Goal: Information Seeking & Learning: Check status

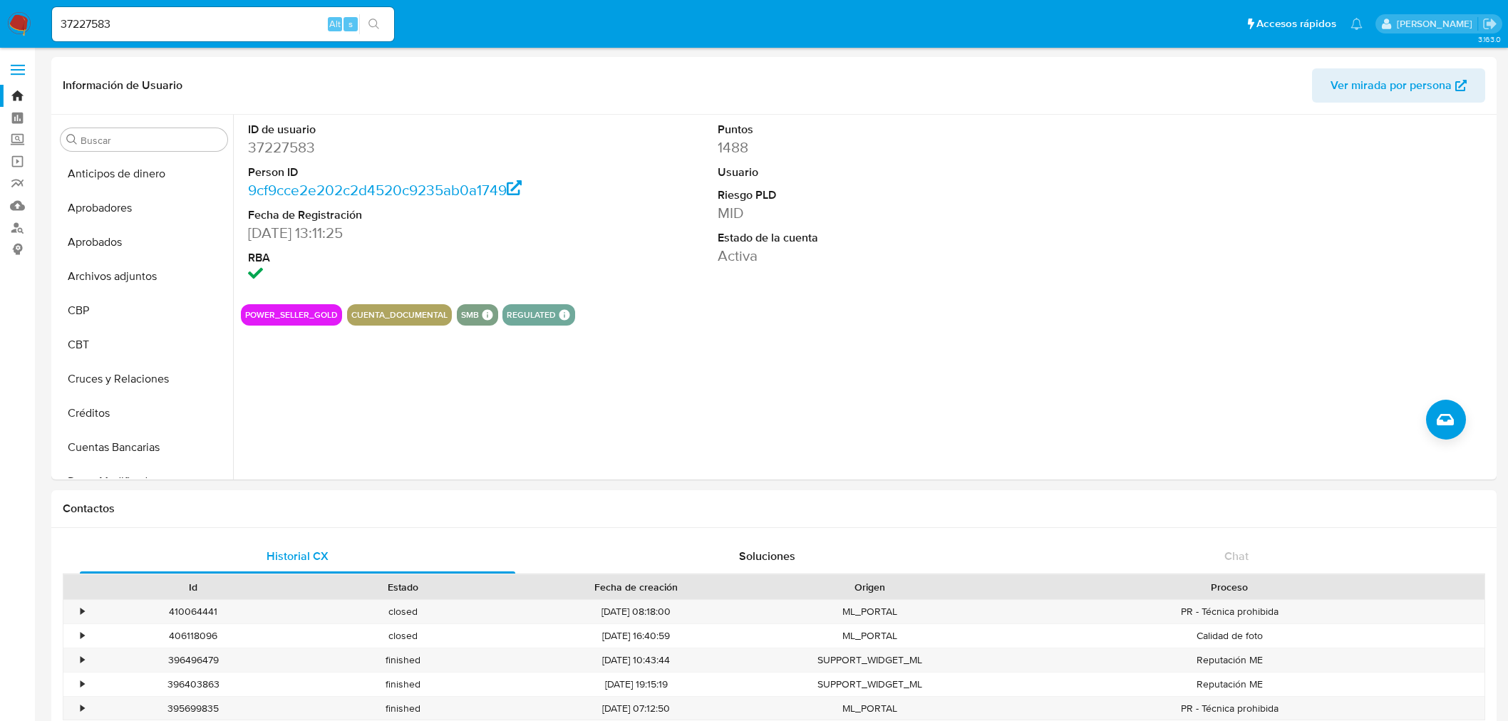
select select "10"
click at [103, 12] on div "37227583 Alt s" at bounding box center [223, 24] width 342 height 34
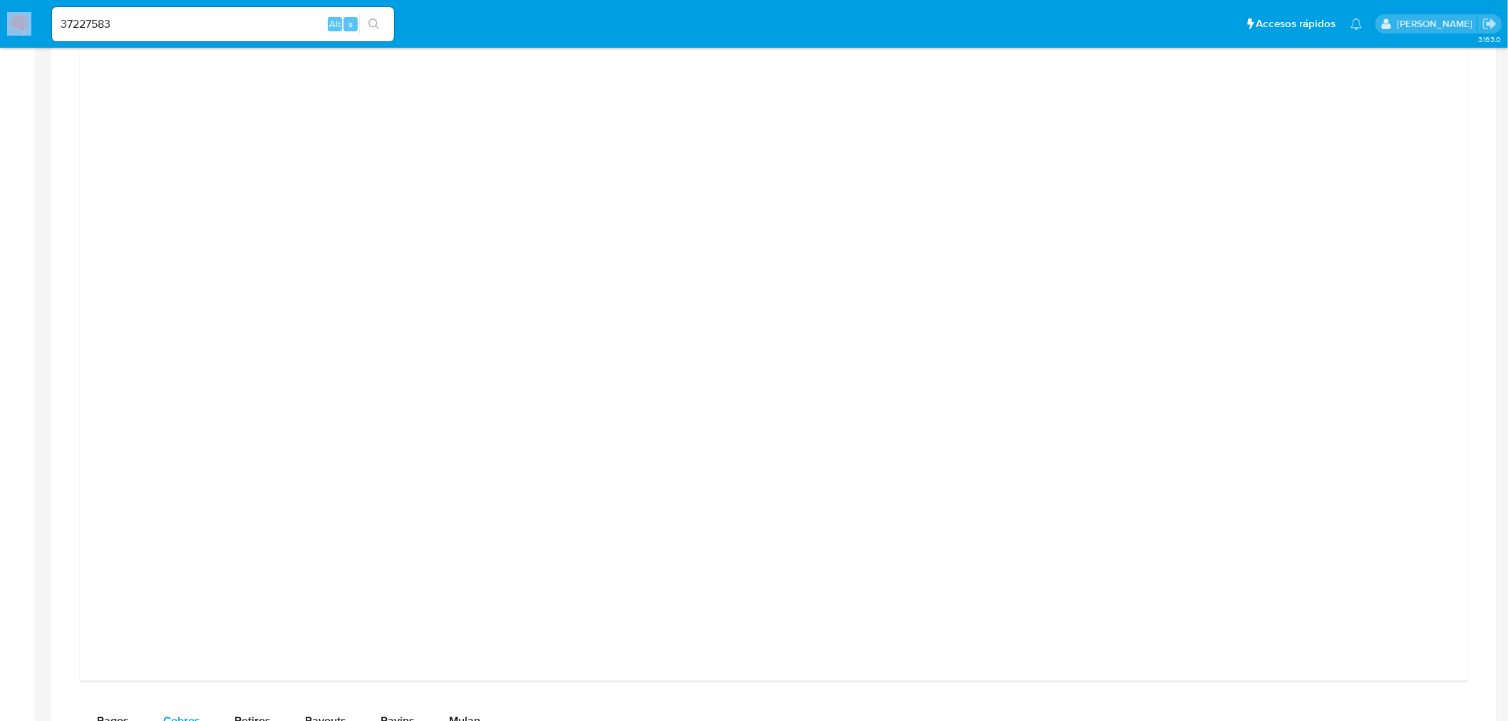
scroll to position [343, 0]
click at [105, 21] on input "37227583" at bounding box center [223, 24] width 342 height 19
paste input "763741367"
type input "763741367"
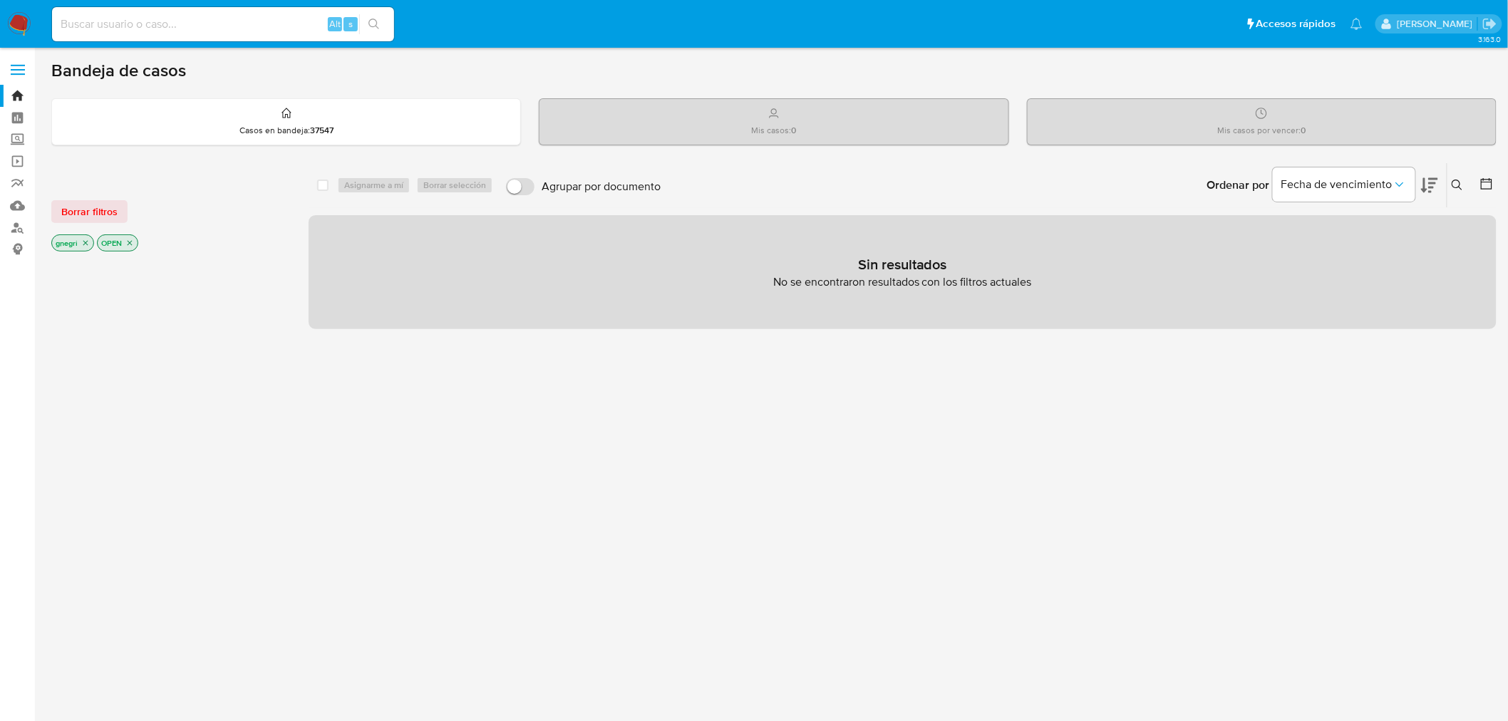
click at [165, 34] on div "Alt s" at bounding box center [223, 24] width 342 height 34
click at [167, 16] on input at bounding box center [223, 24] width 342 height 19
paste input "763741367"
type input "763741367"
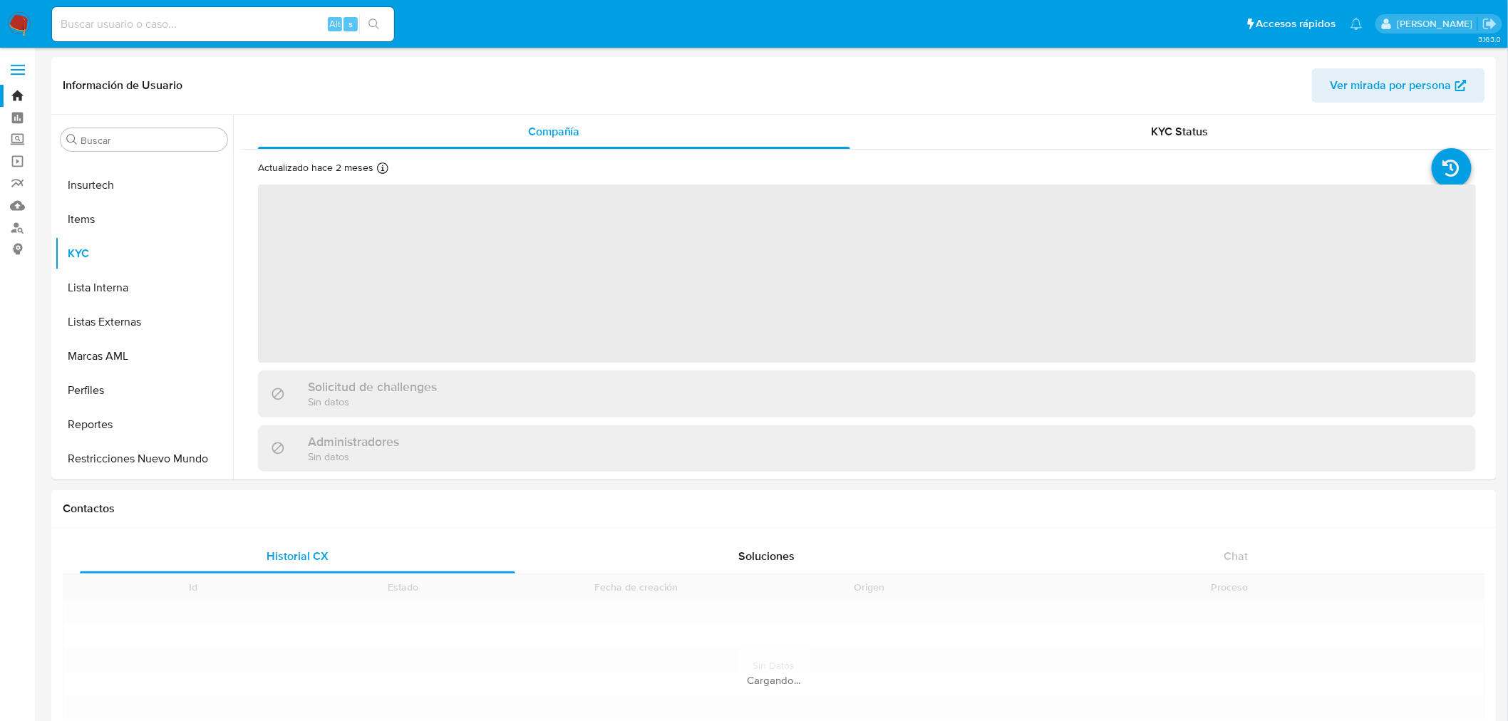
scroll to position [738, 0]
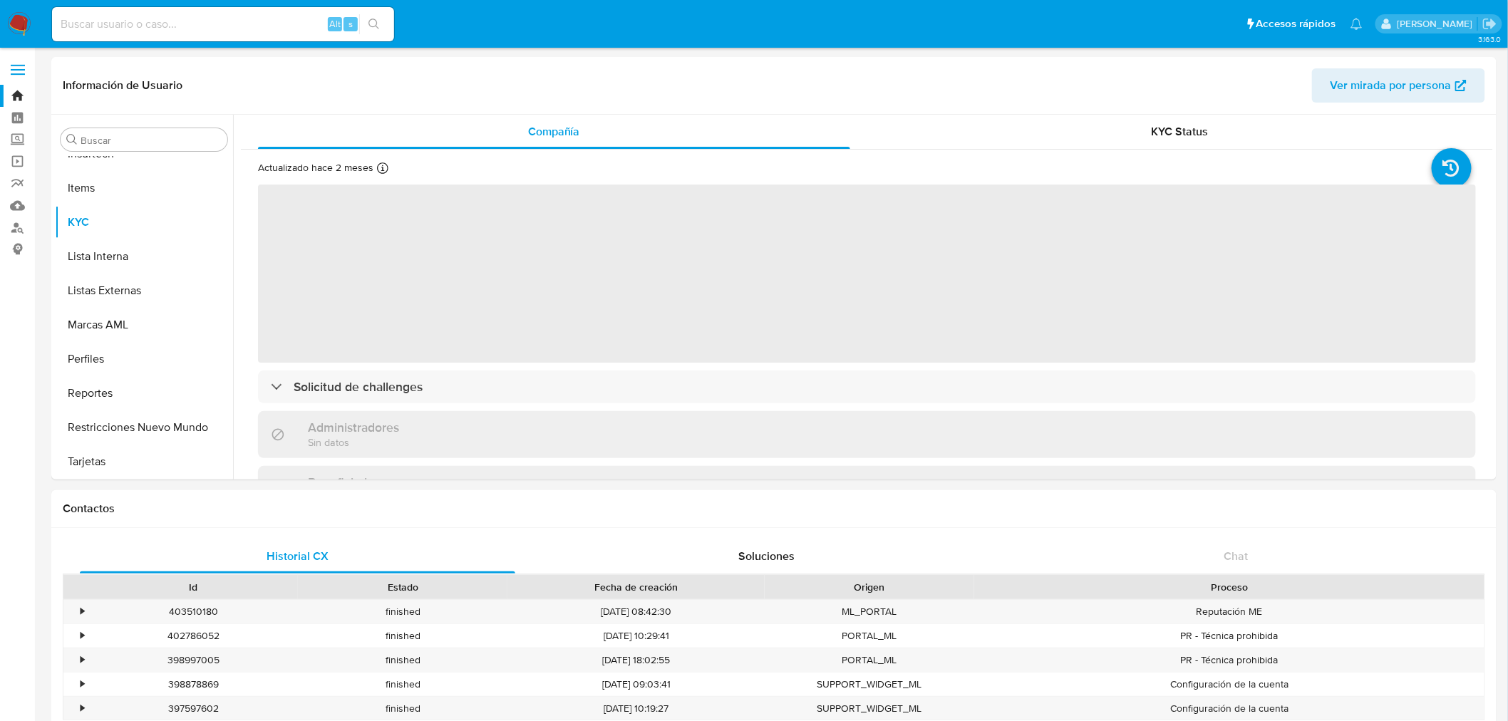
select select "10"
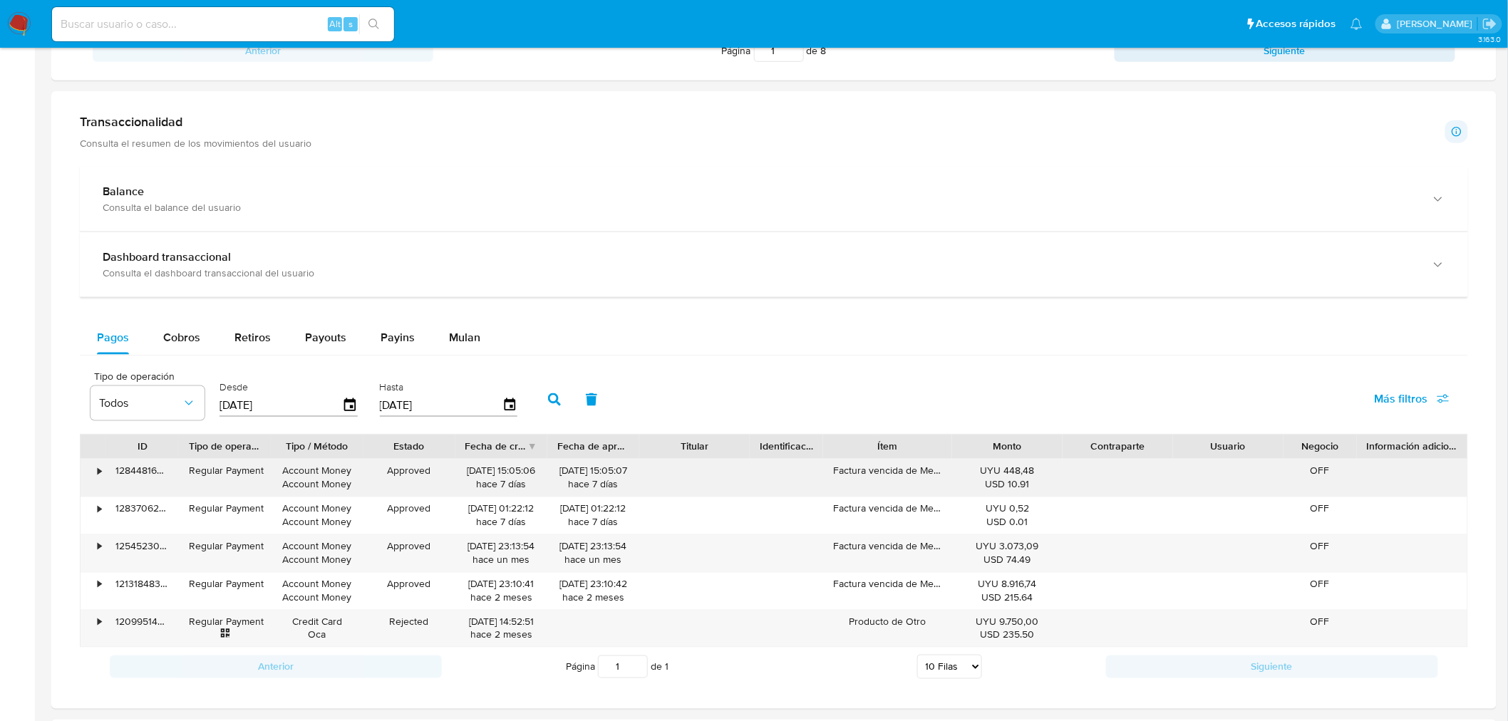
scroll to position [871, 0]
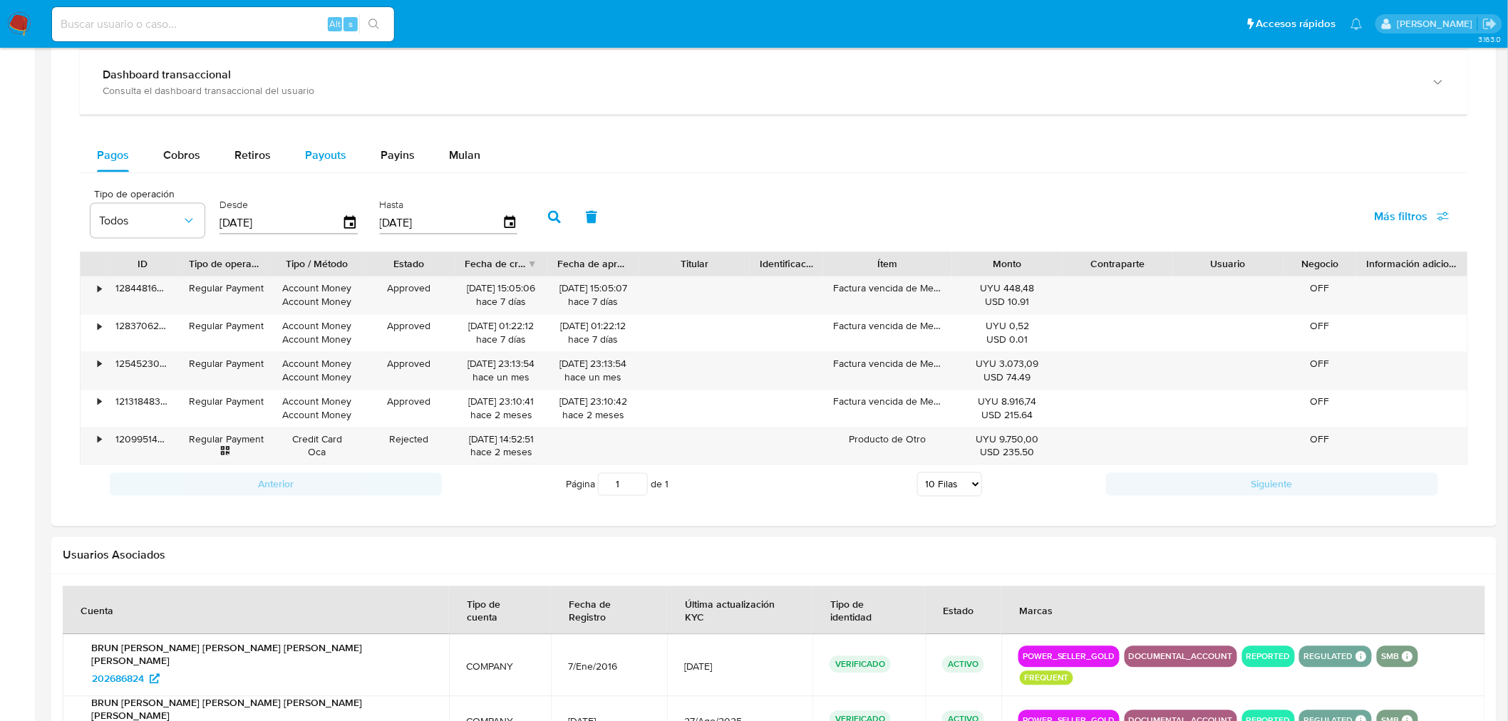
click at [326, 171] on div "Payouts" at bounding box center [325, 155] width 41 height 34
select select "10"
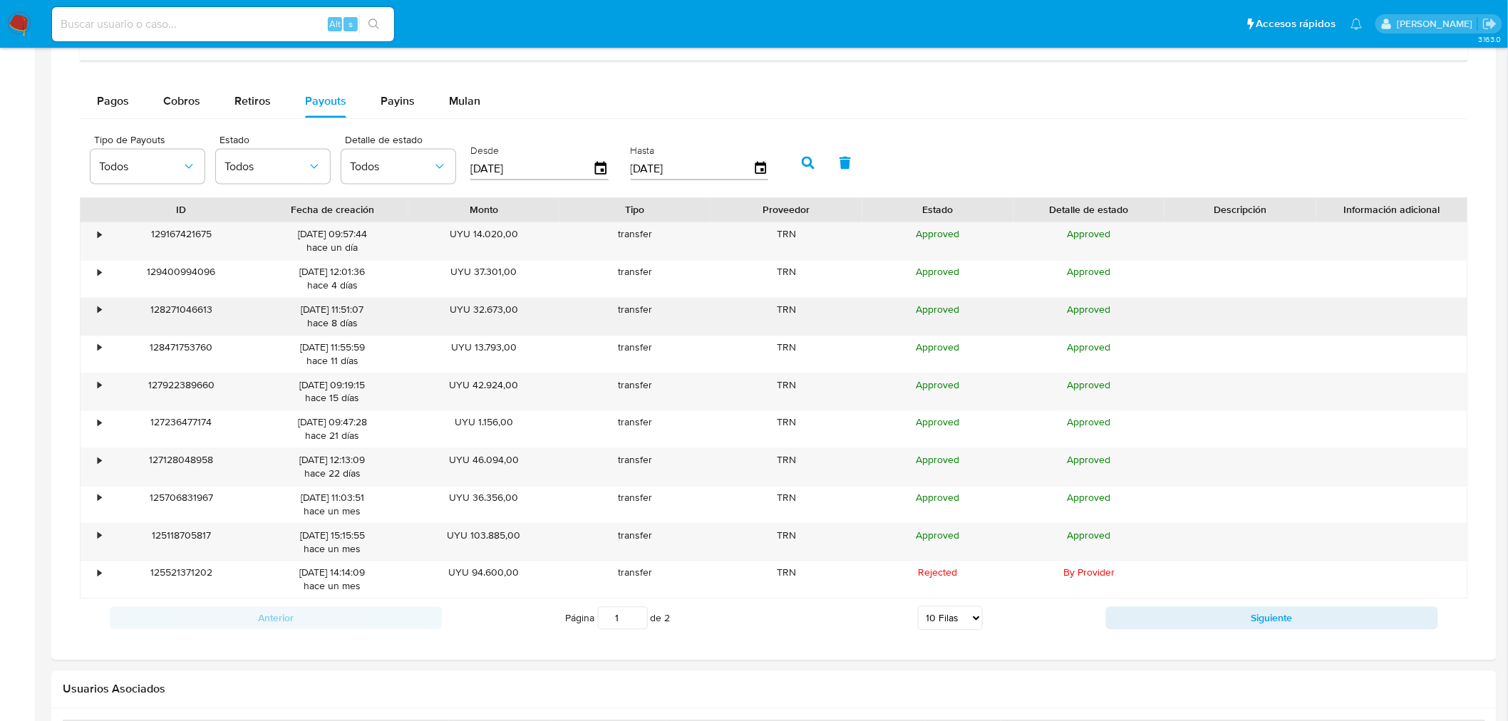
scroll to position [950, 0]
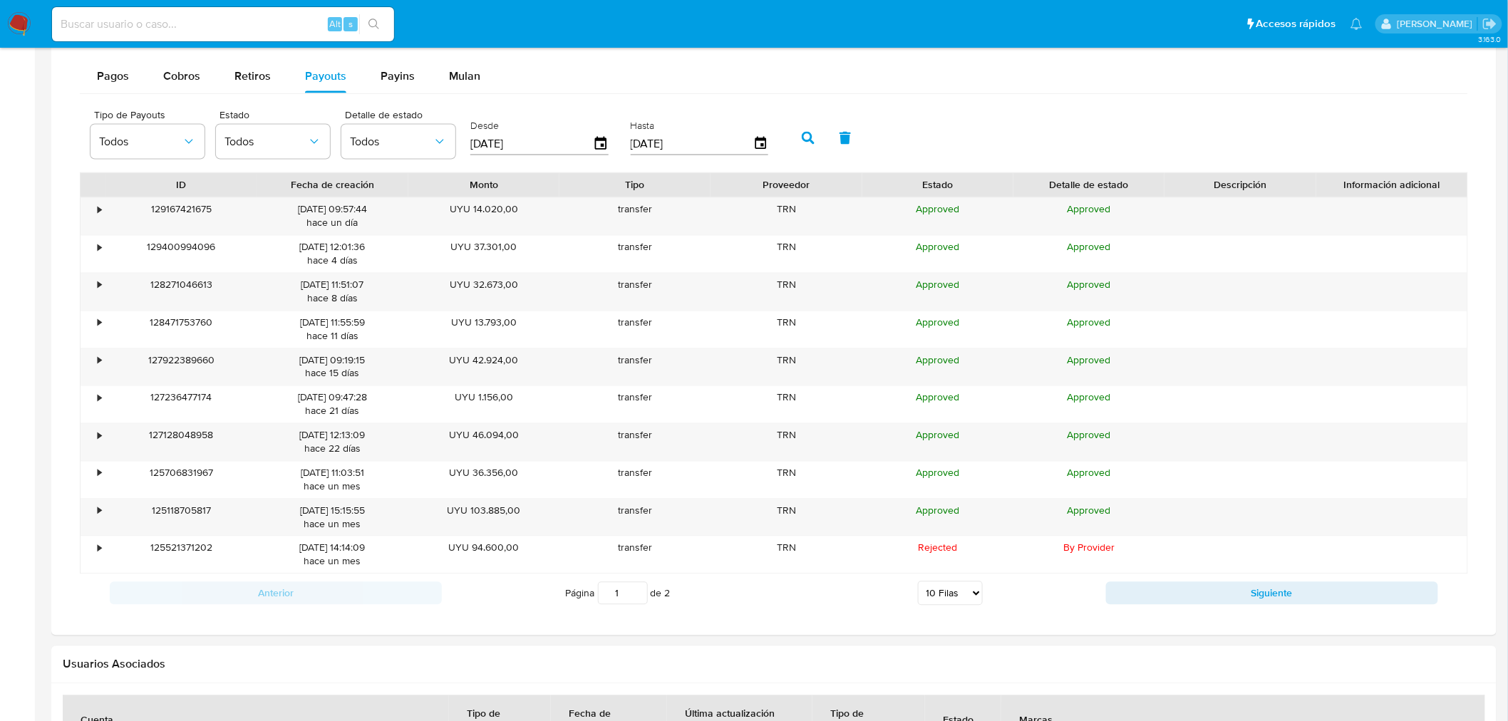
click at [1231, 627] on div at bounding box center [773, 233] width 1445 height 806
click at [1253, 596] on button "Siguiente" at bounding box center [1272, 593] width 332 height 23
type input "2"
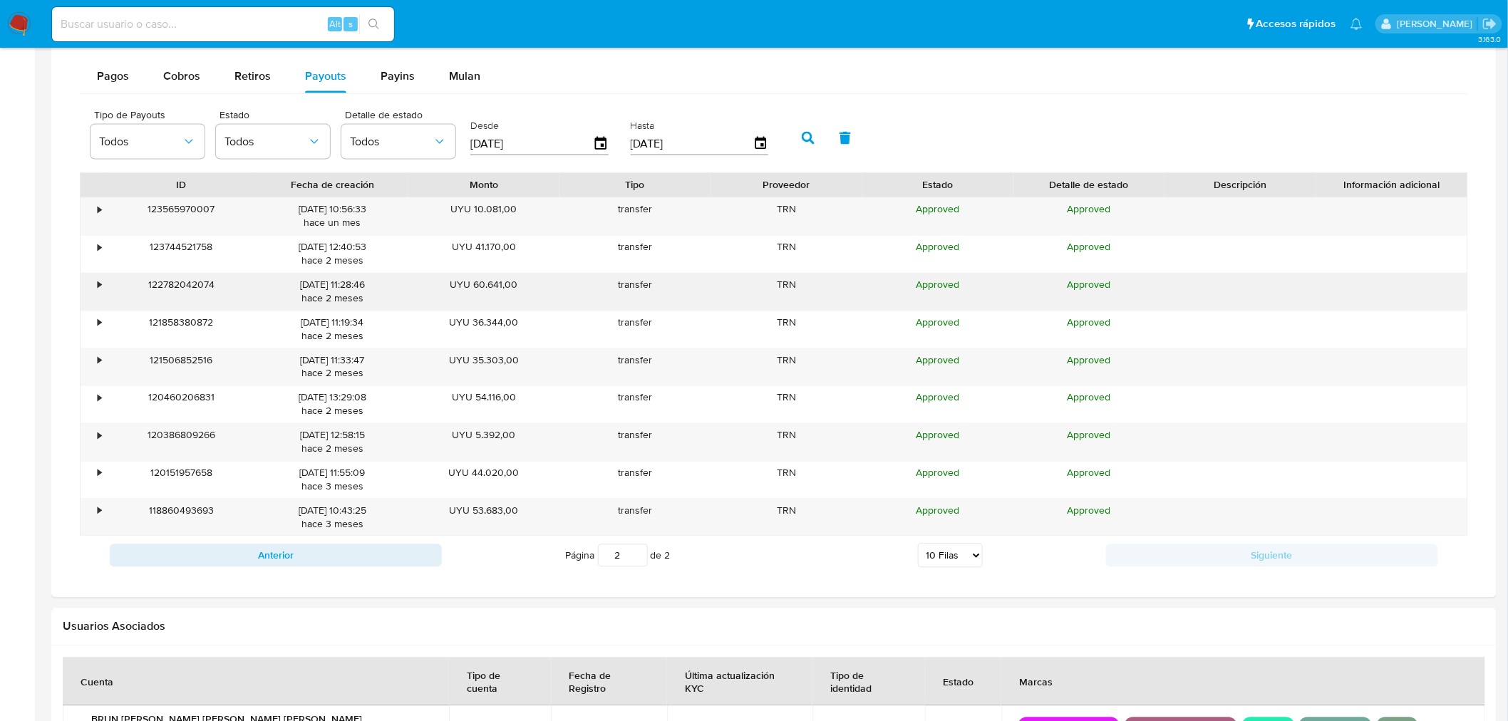
click at [91, 288] on div "•" at bounding box center [93, 292] width 25 height 37
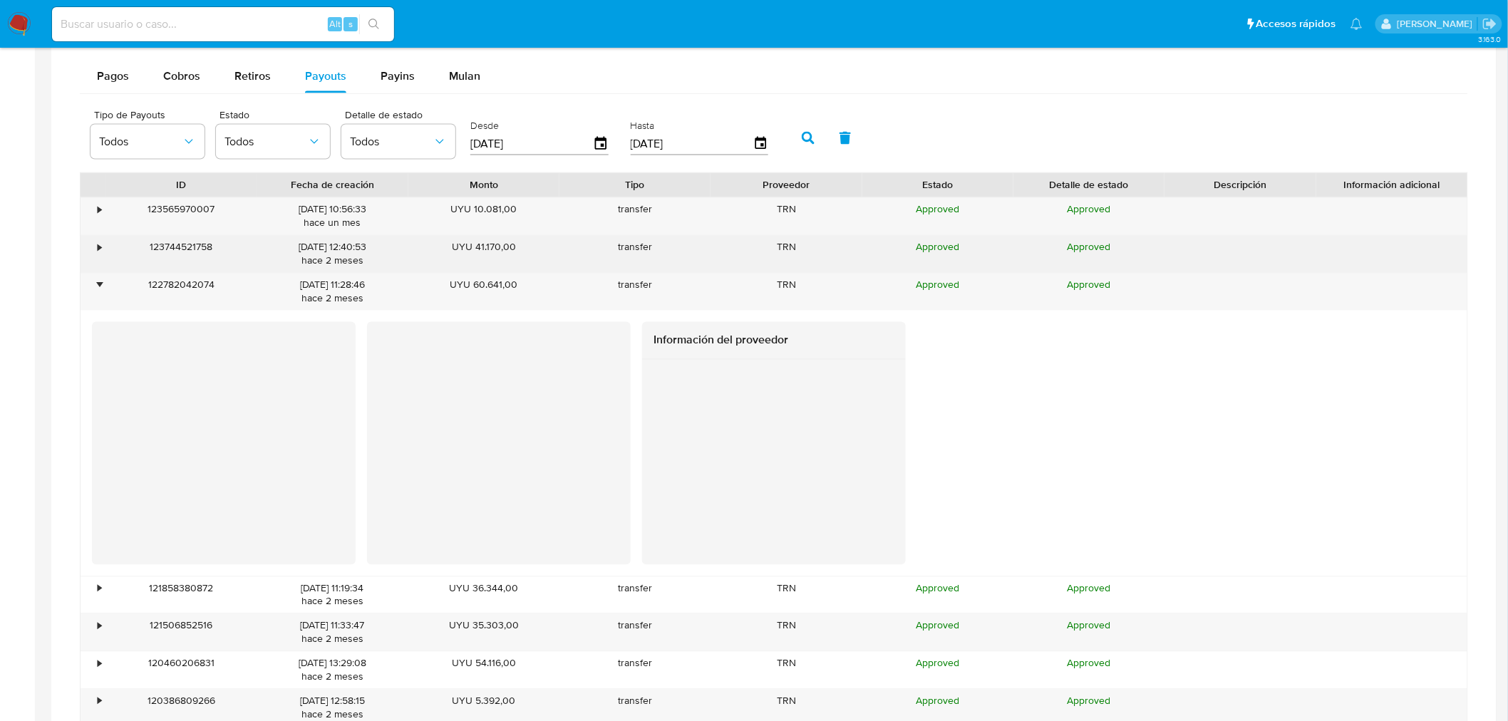
click at [91, 239] on div "•" at bounding box center [93, 254] width 25 height 37
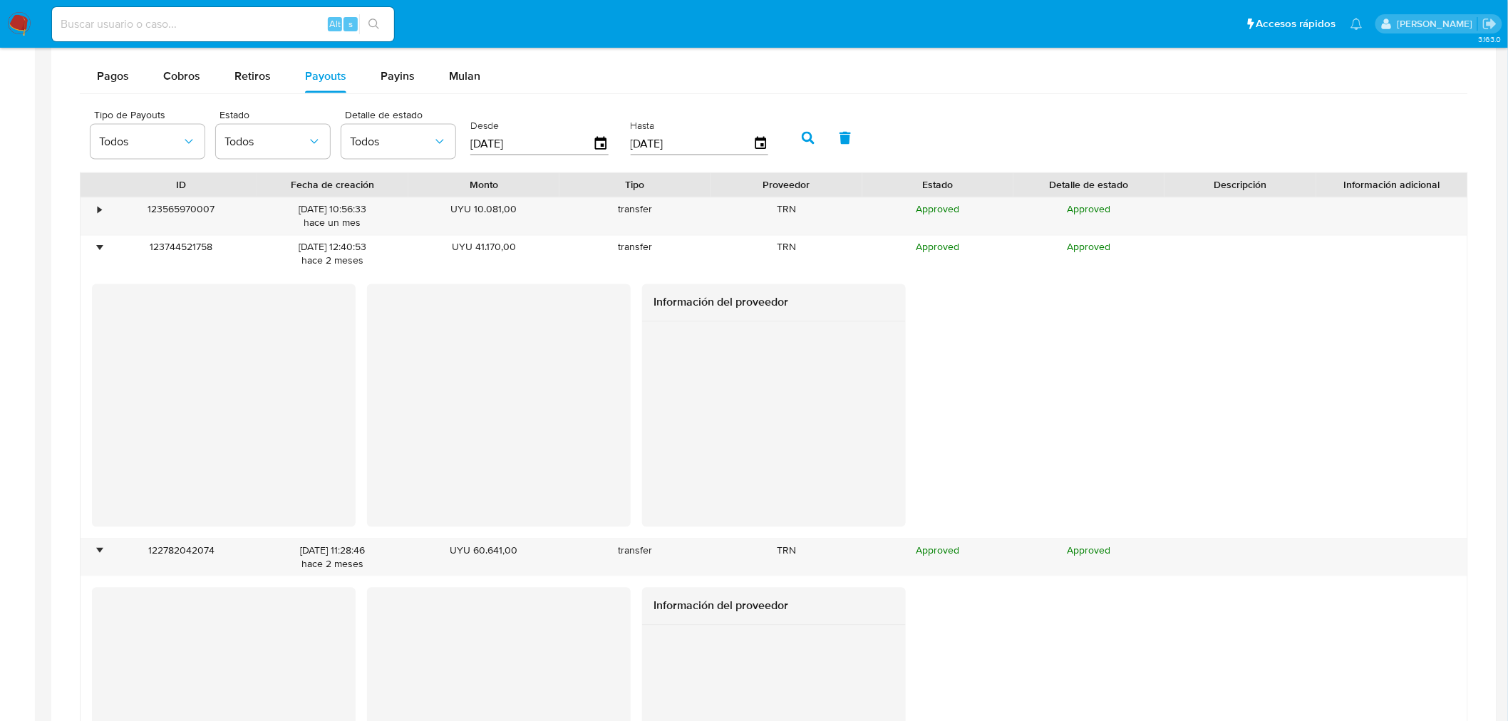
click at [115, 24] on input at bounding box center [223, 24] width 342 height 19
paste input "381095882"
type input "381095882"
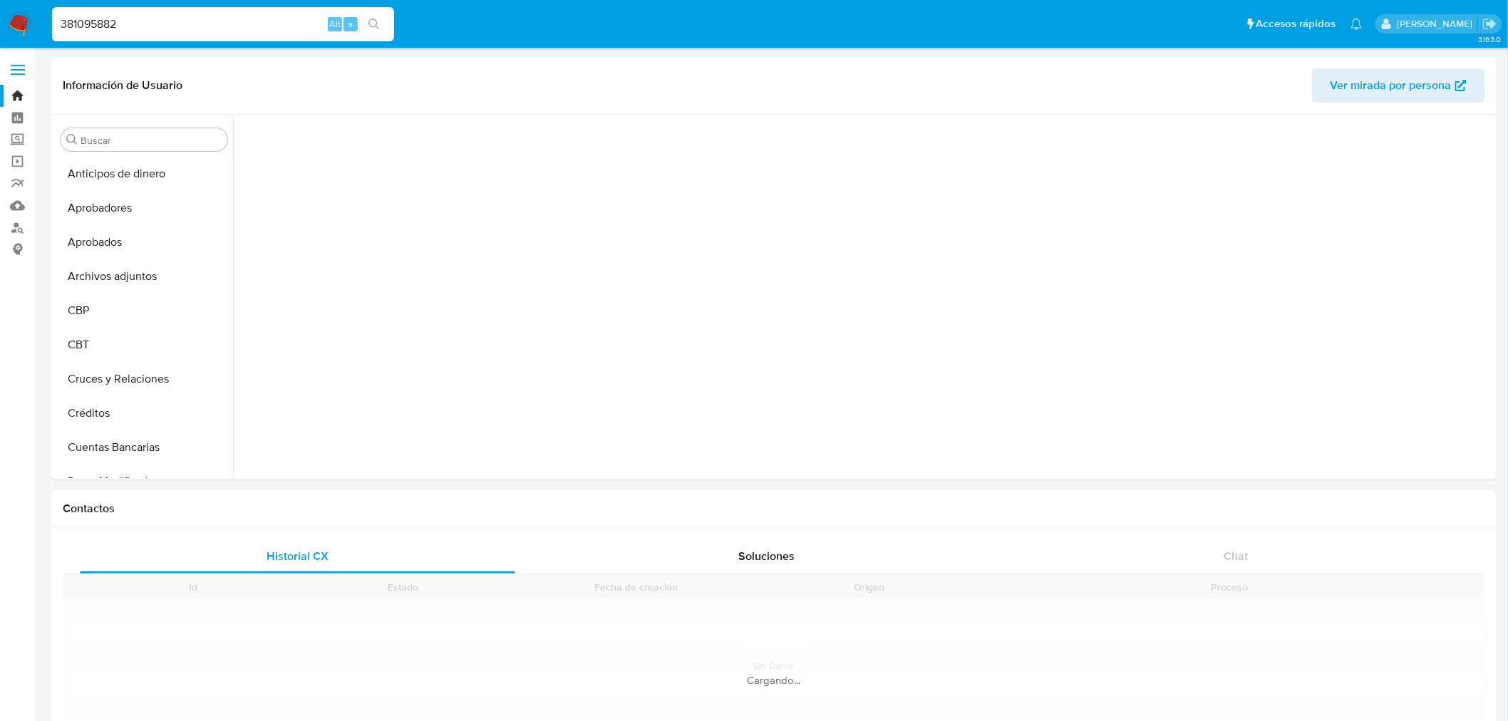
scroll to position [631, 0]
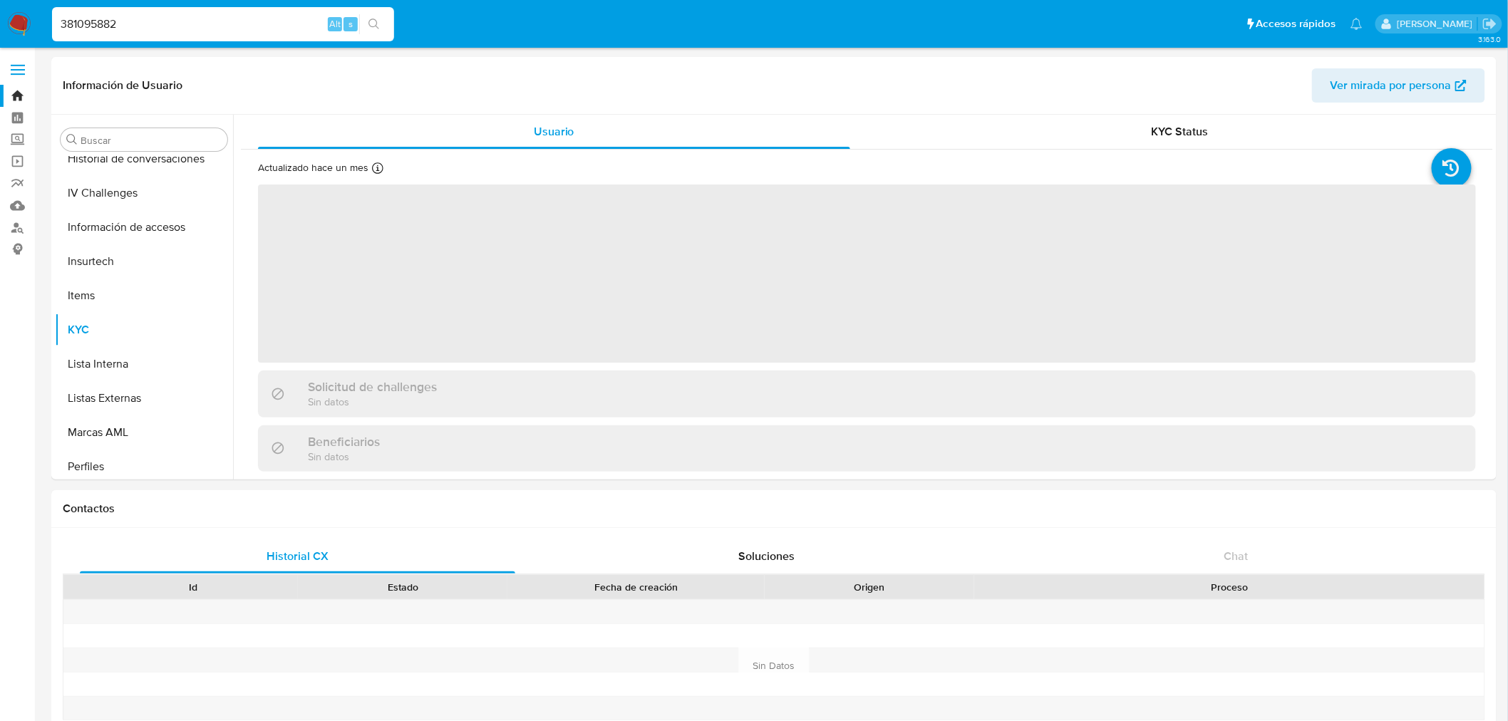
select select "10"
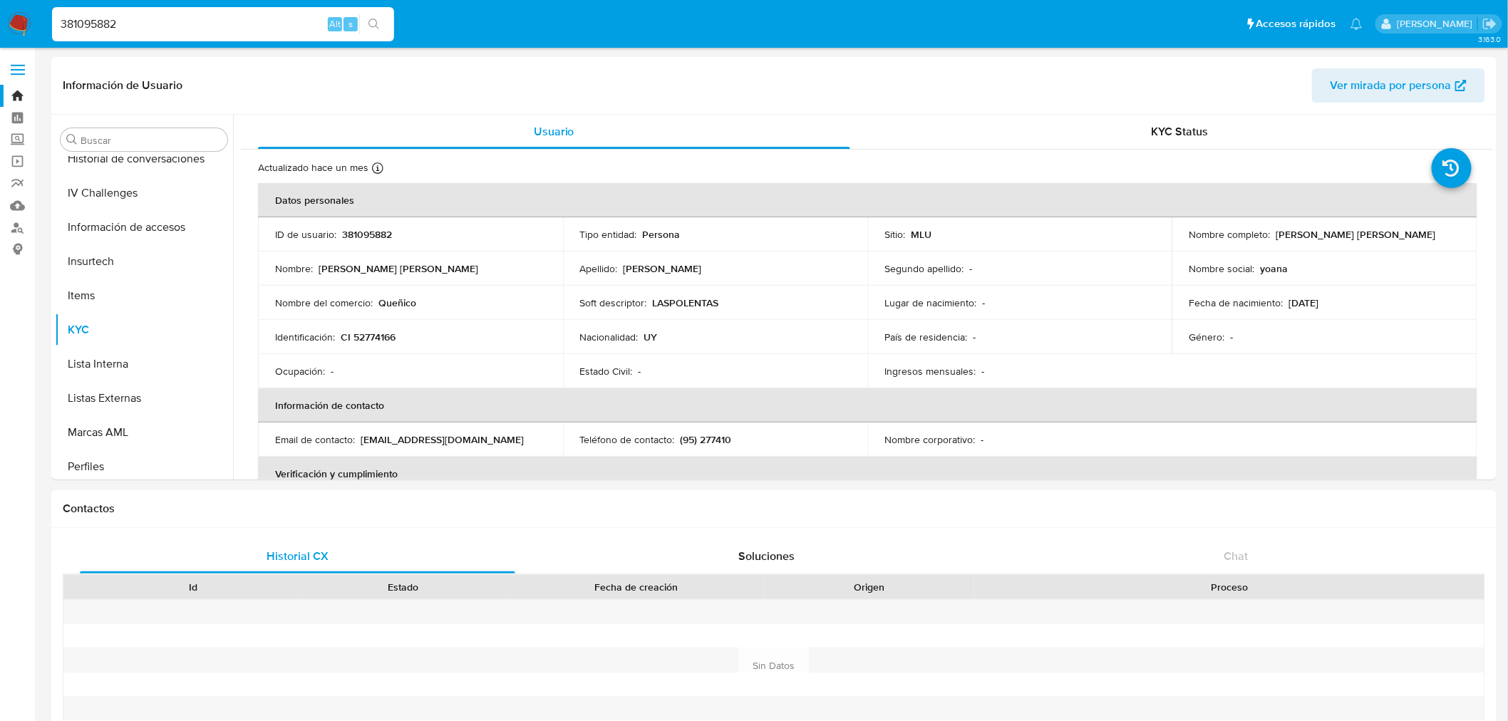
scroll to position [738, 0]
click at [137, 25] on input "381095882" at bounding box center [223, 24] width 342 height 19
paste input "PYT_PRVDR_DATA_DEST_HOLDER,"
type input "PYT_PRVDR_DATA_DEST_HOLDER,"
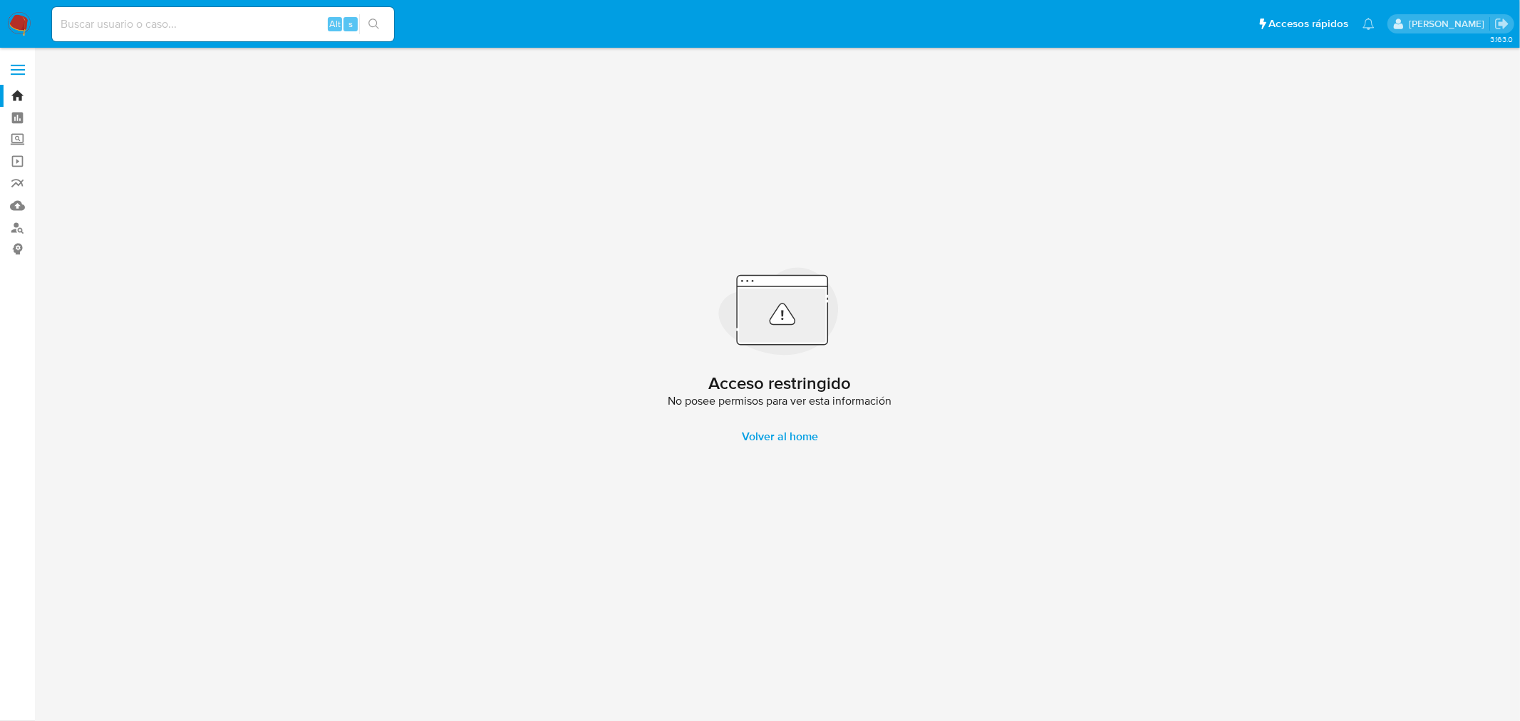
click at [123, 19] on input at bounding box center [223, 24] width 342 height 19
paste input "2622892988"
type input "2622892988"
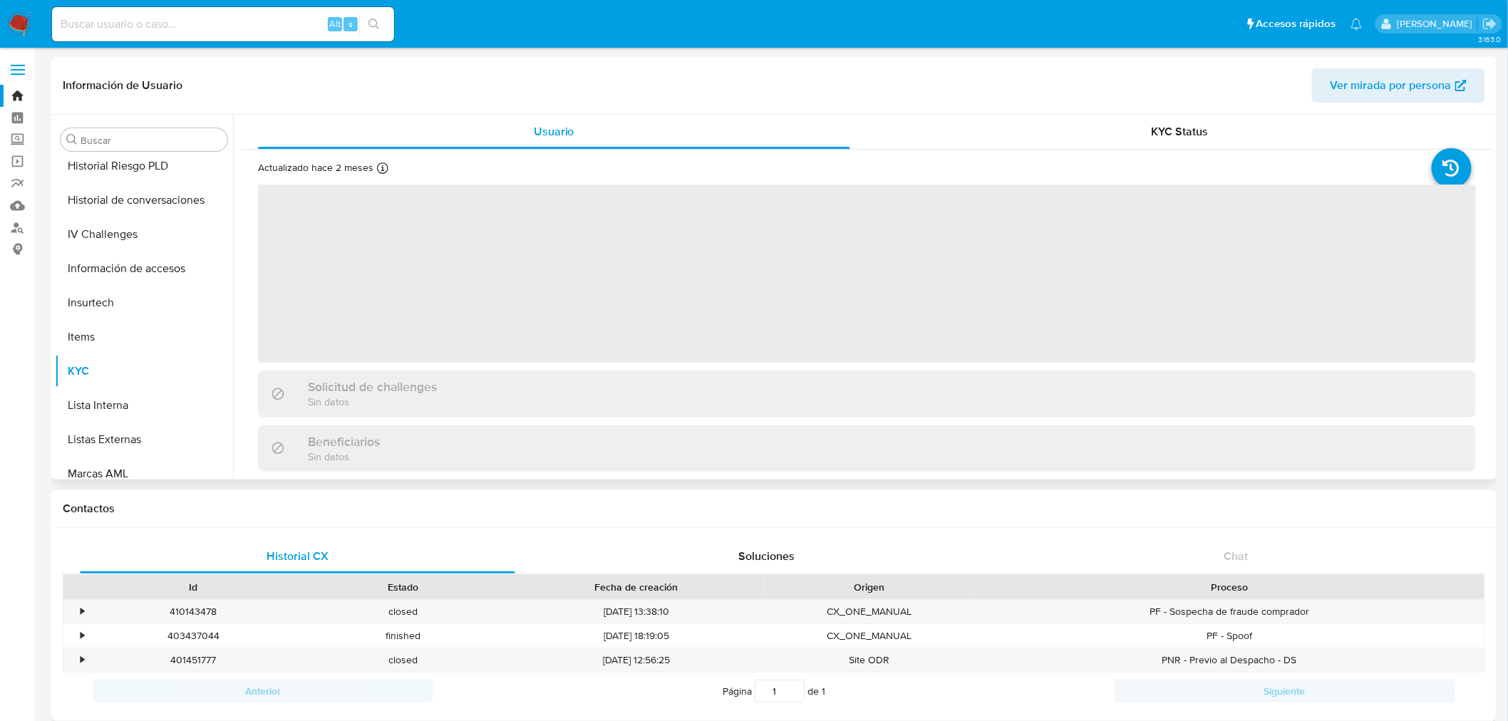
scroll to position [467, 0]
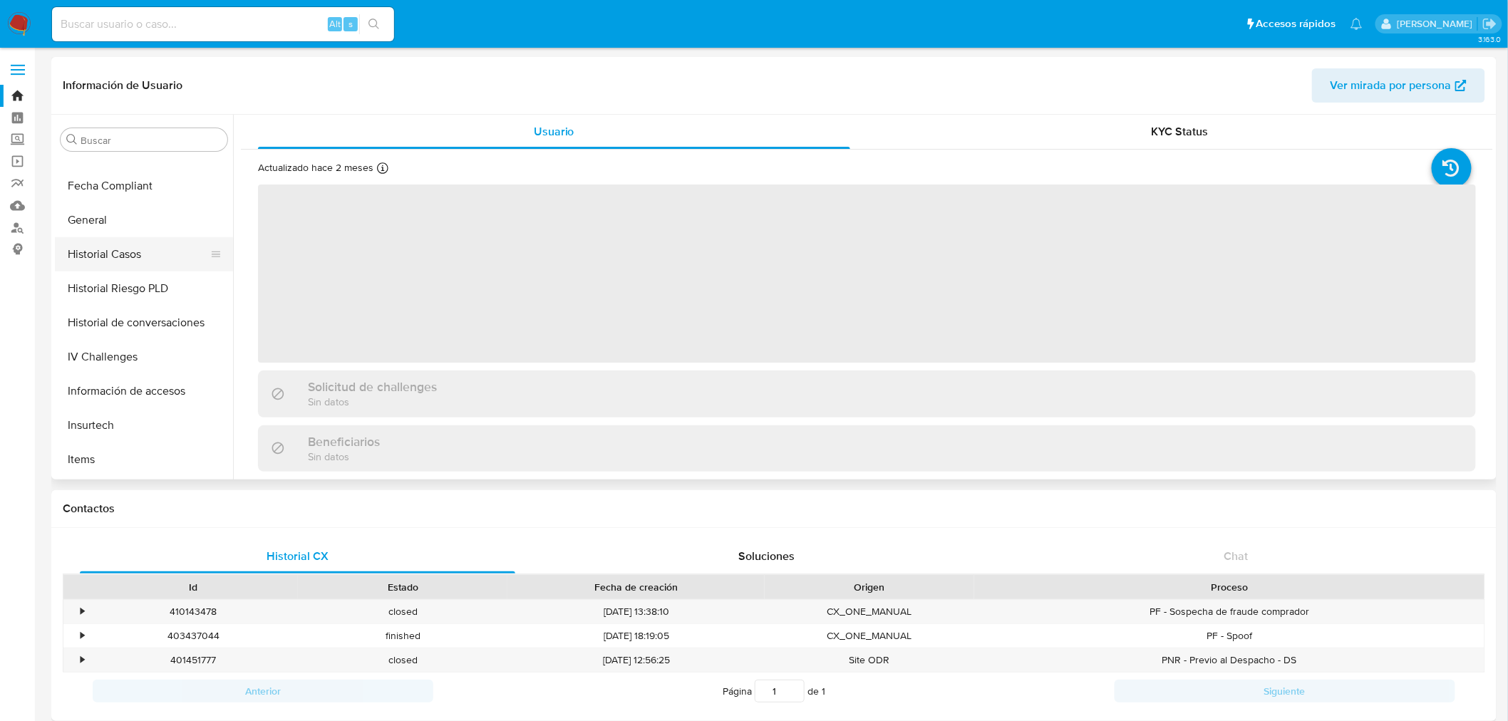
click at [153, 244] on button "Historial Casos" at bounding box center [138, 254] width 167 height 34
select select "10"
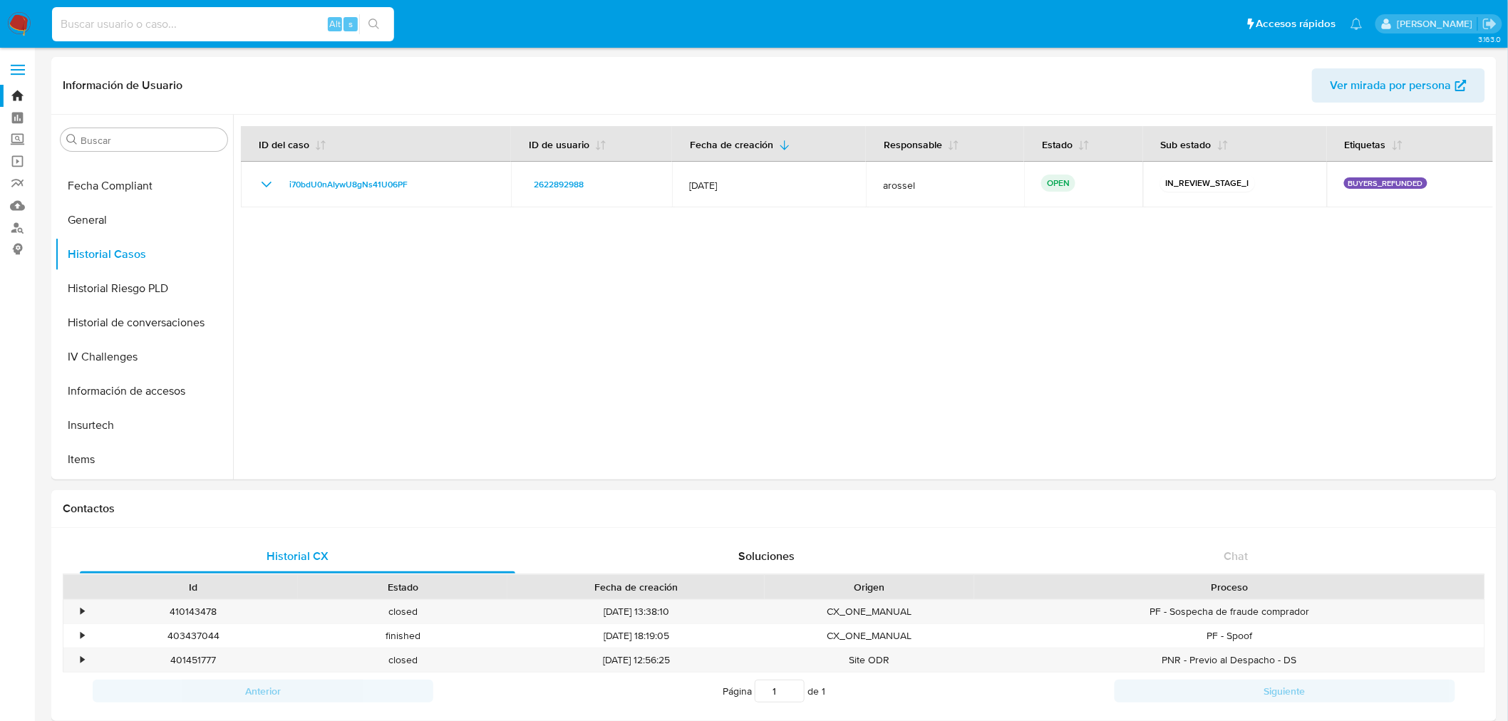
click at [145, 23] on input at bounding box center [223, 24] width 342 height 19
type input "2064499968"
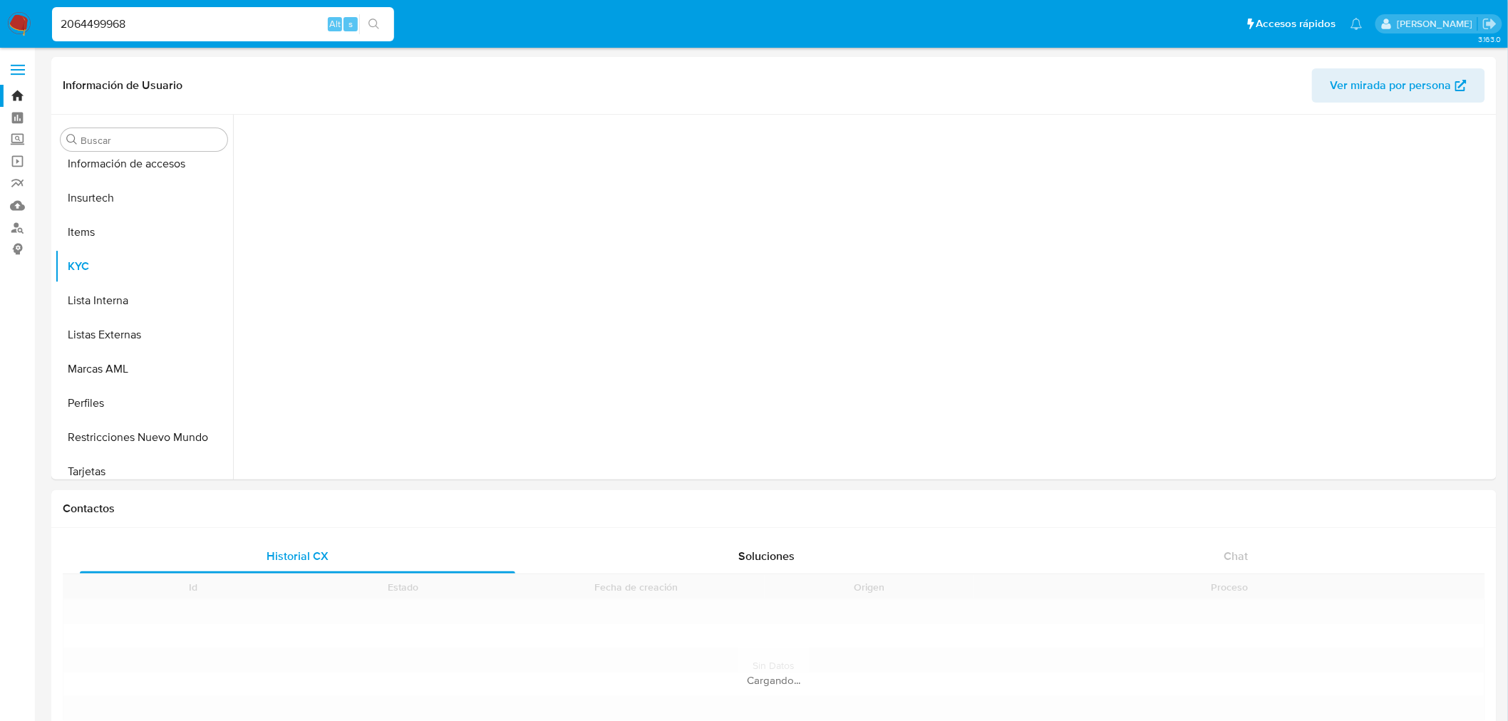
scroll to position [704, 0]
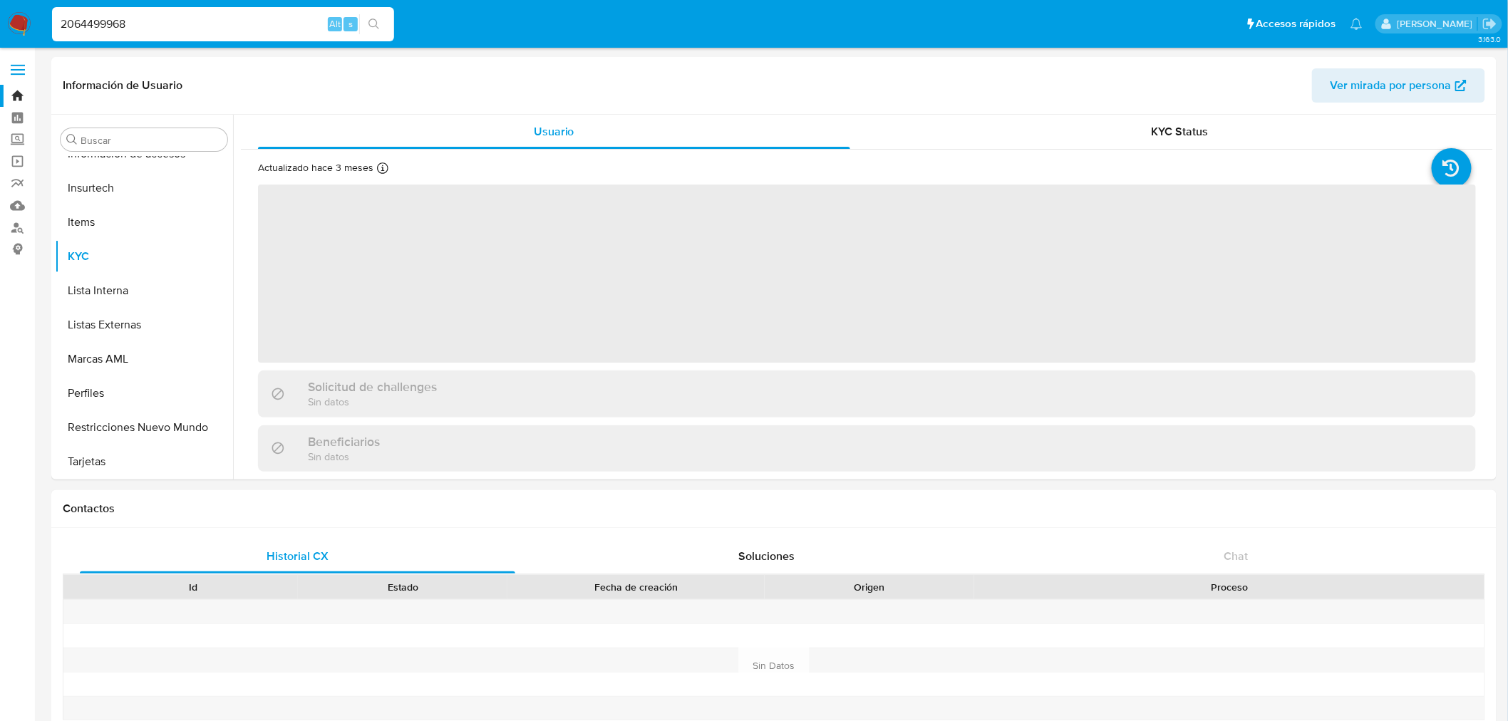
select select "10"
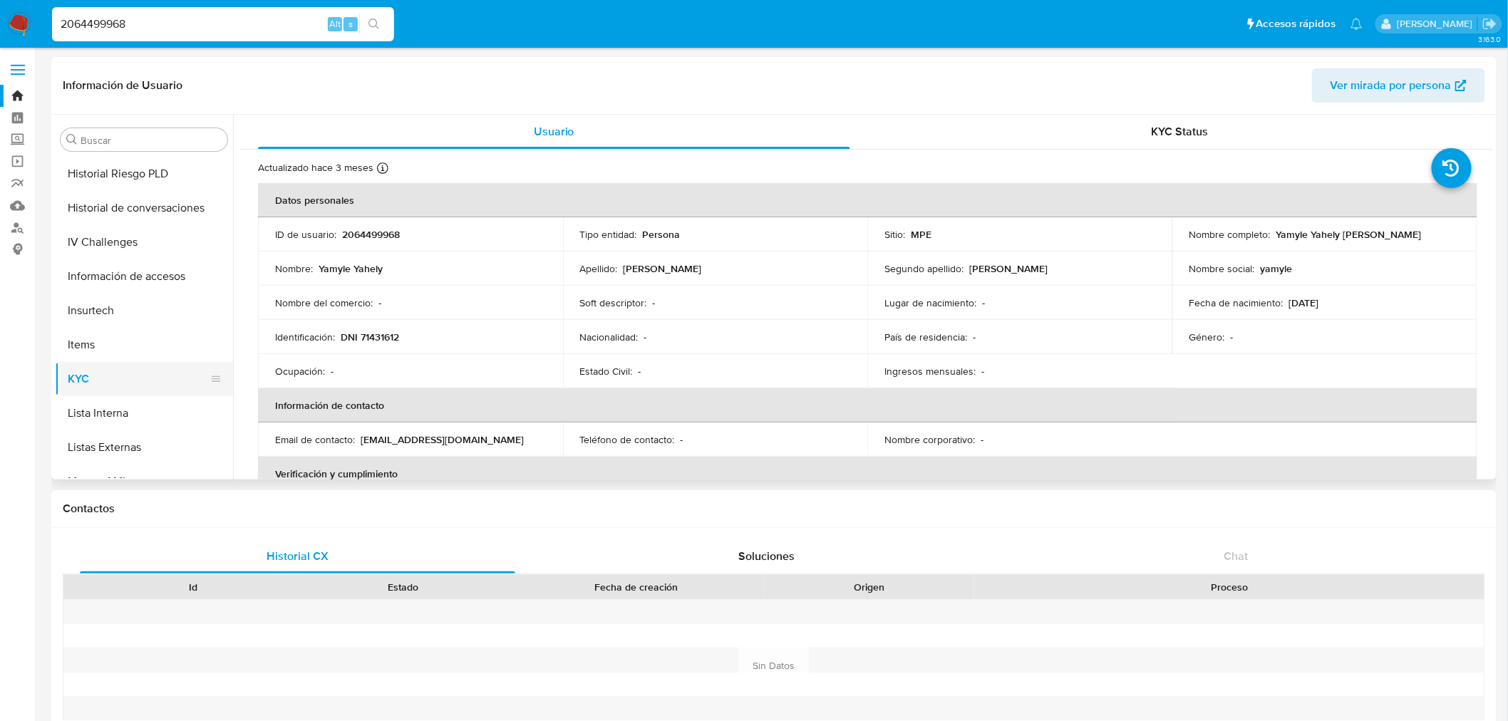
scroll to position [467, 0]
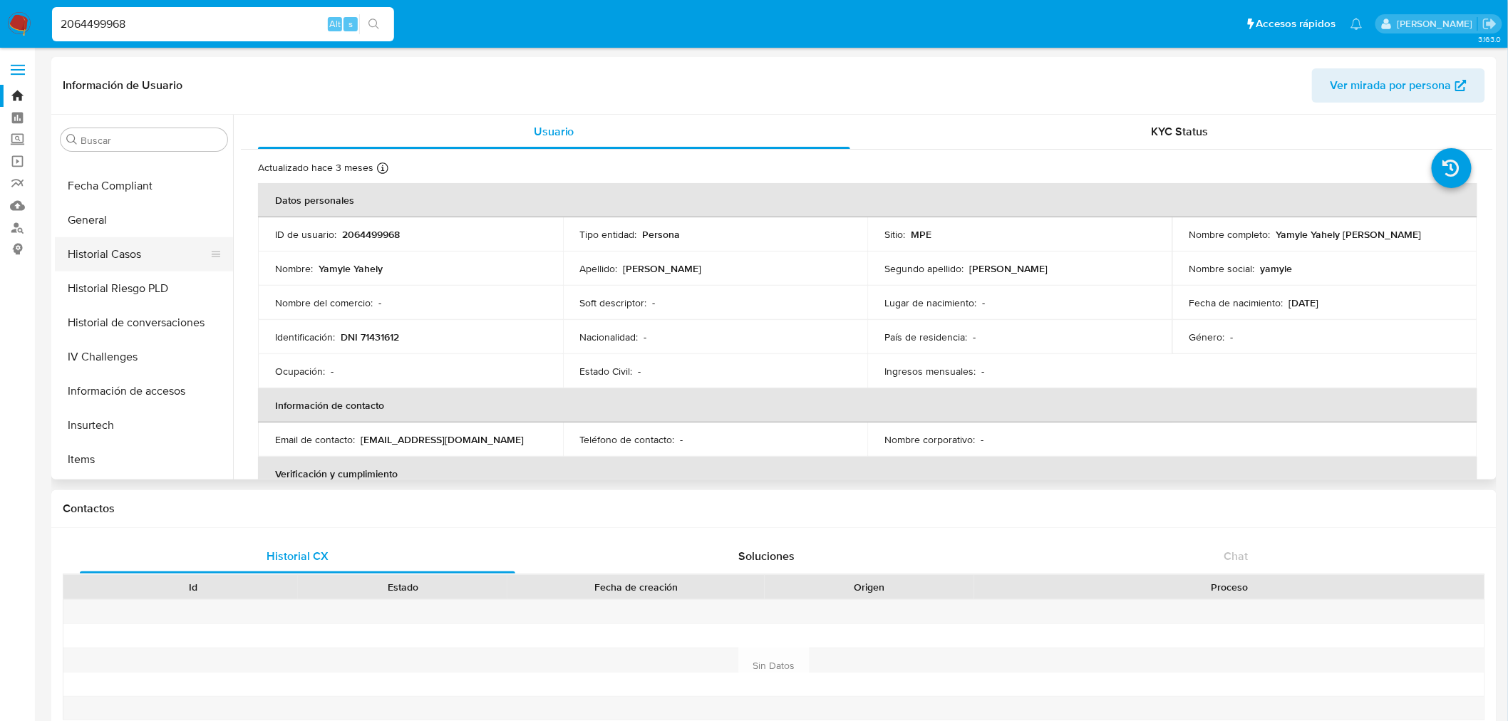
click at [155, 261] on button "Historial Casos" at bounding box center [138, 254] width 167 height 34
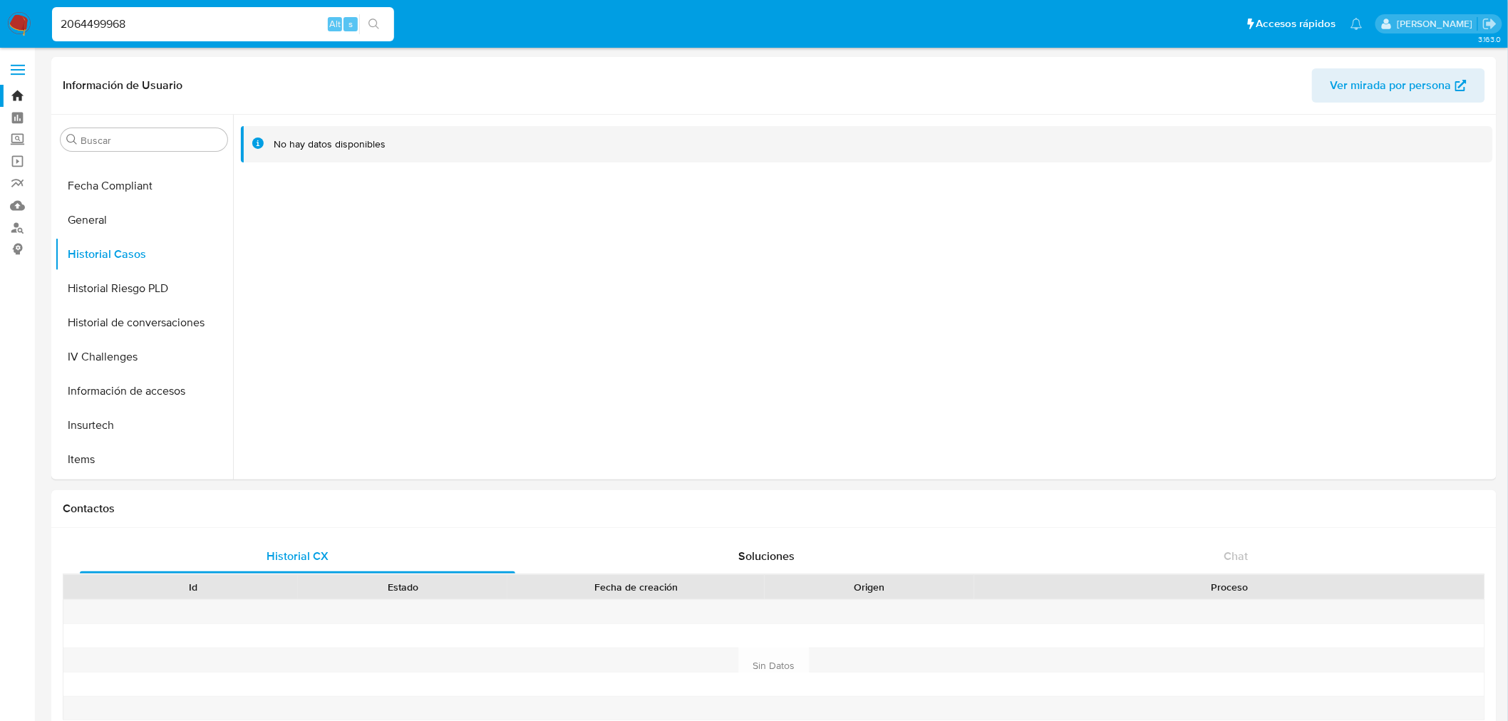
click at [105, 26] on input "2064499968" at bounding box center [223, 24] width 342 height 19
paste input "Generación casos manuales octubre 2025 - BUYERS REFUNDED MPE"
type input "Generación casos manuales octubre 2025 - BUYERS REFUNDED MPE"
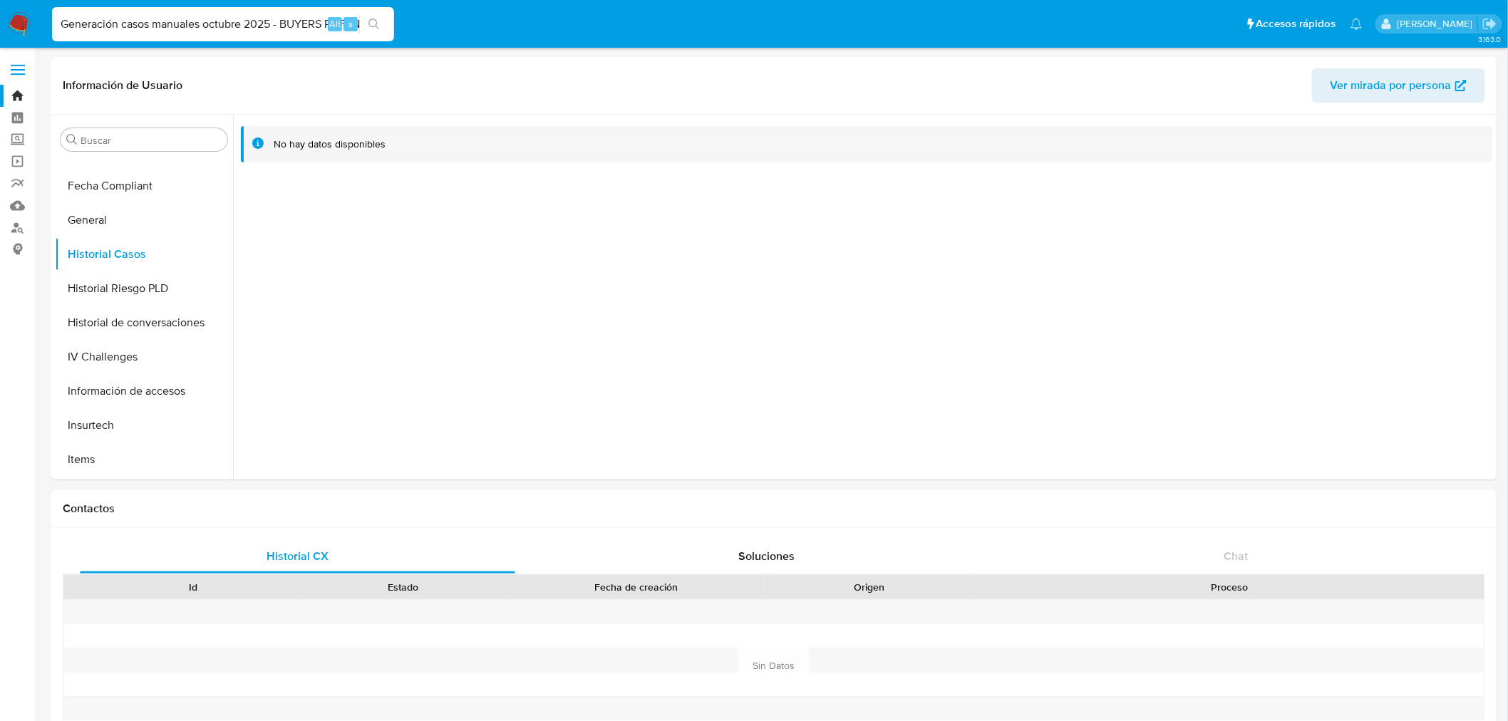
click at [101, 26] on input "Generación casos manuales octubre 2025 - BUYERS REFUNDED MPE" at bounding box center [223, 24] width 342 height 19
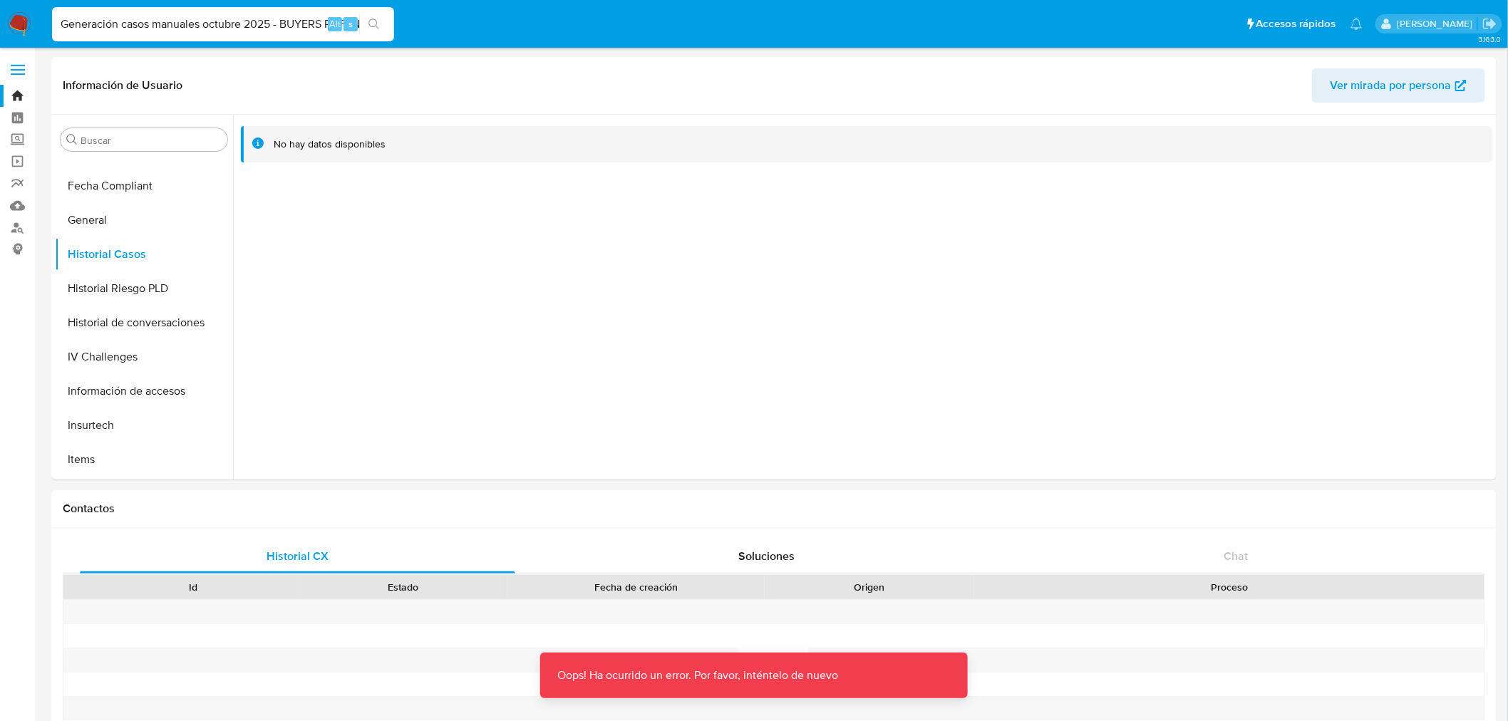
click at [108, 16] on input "Generación casos manuales octubre 2025 - BUYERS REFUNDED MPE" at bounding box center [223, 24] width 342 height 19
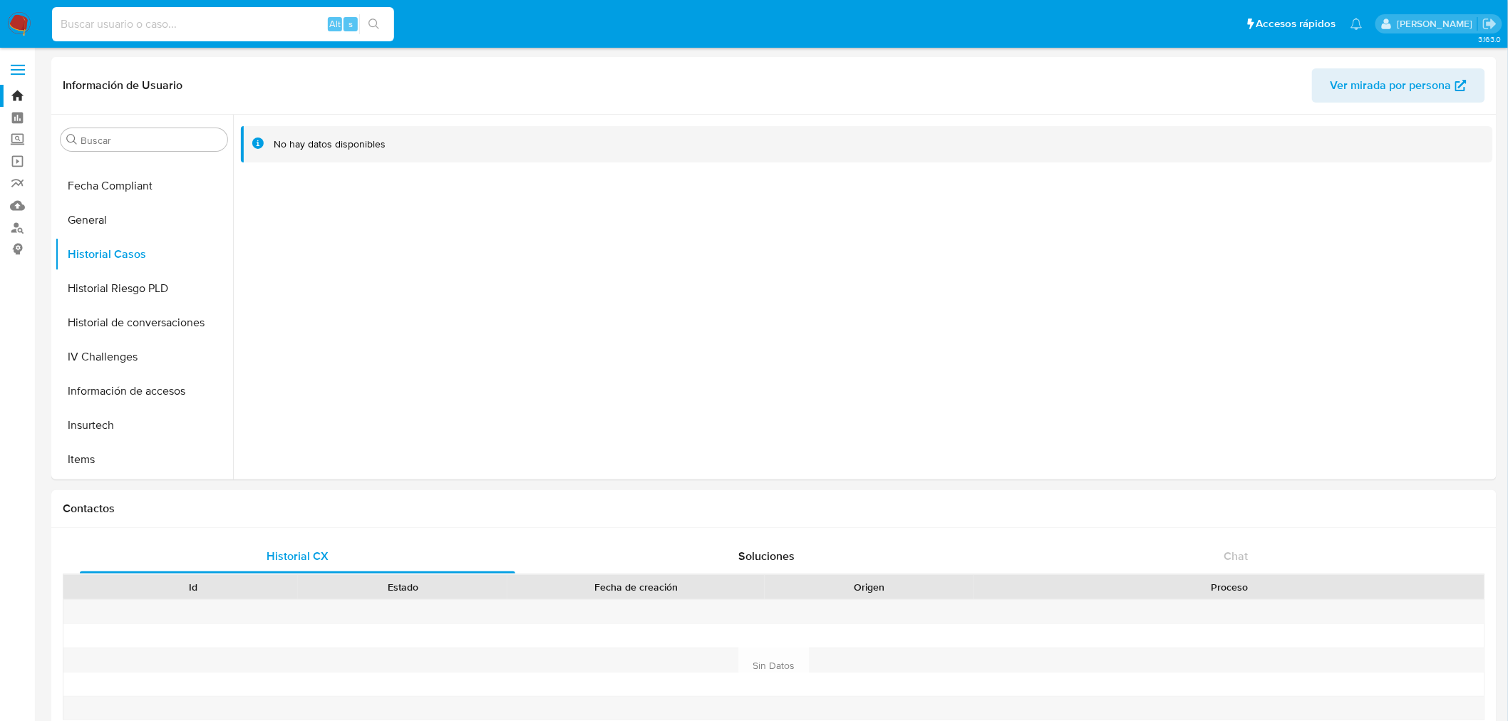
paste input "580158783"
type input "580158783"
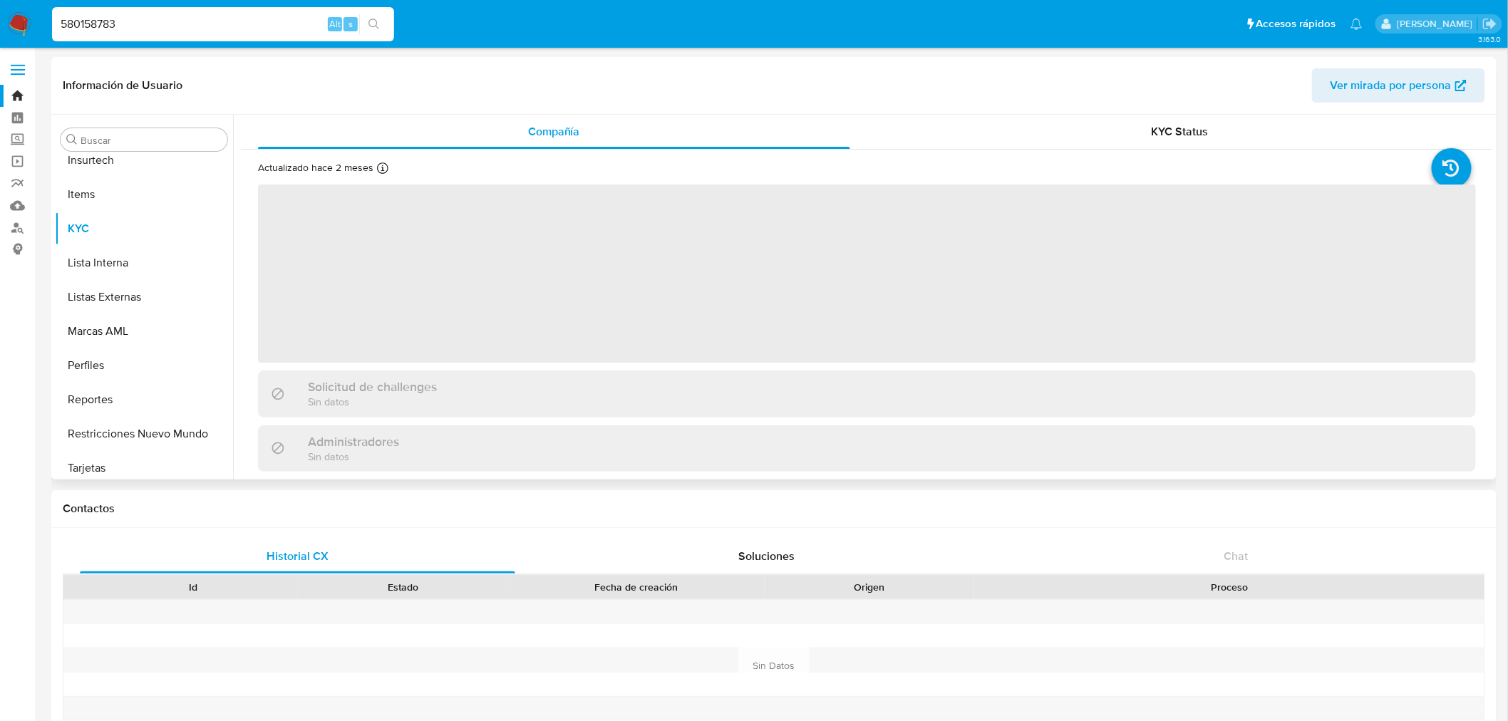
scroll to position [738, 0]
select select "10"
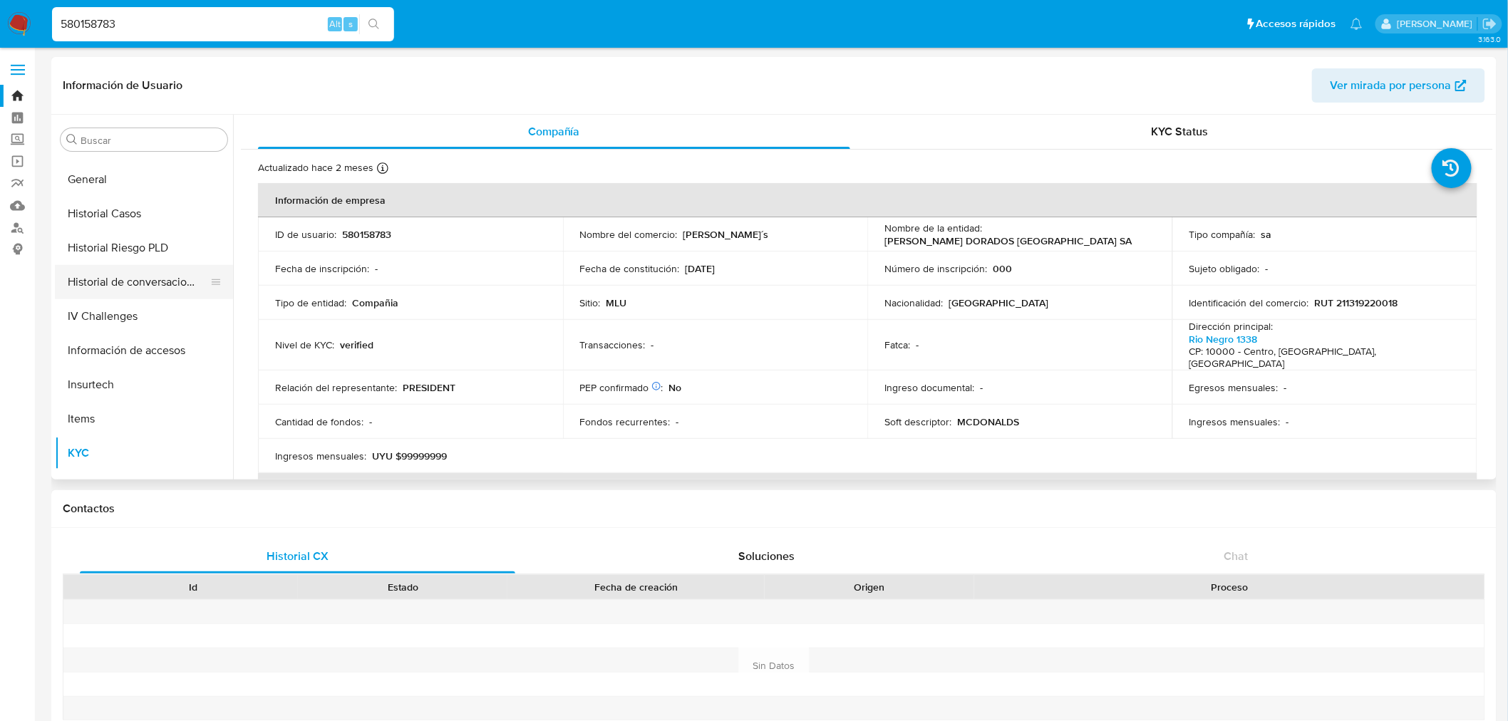
scroll to position [501, 0]
click at [150, 237] on button "Historial Riesgo PLD" at bounding box center [138, 254] width 167 height 34
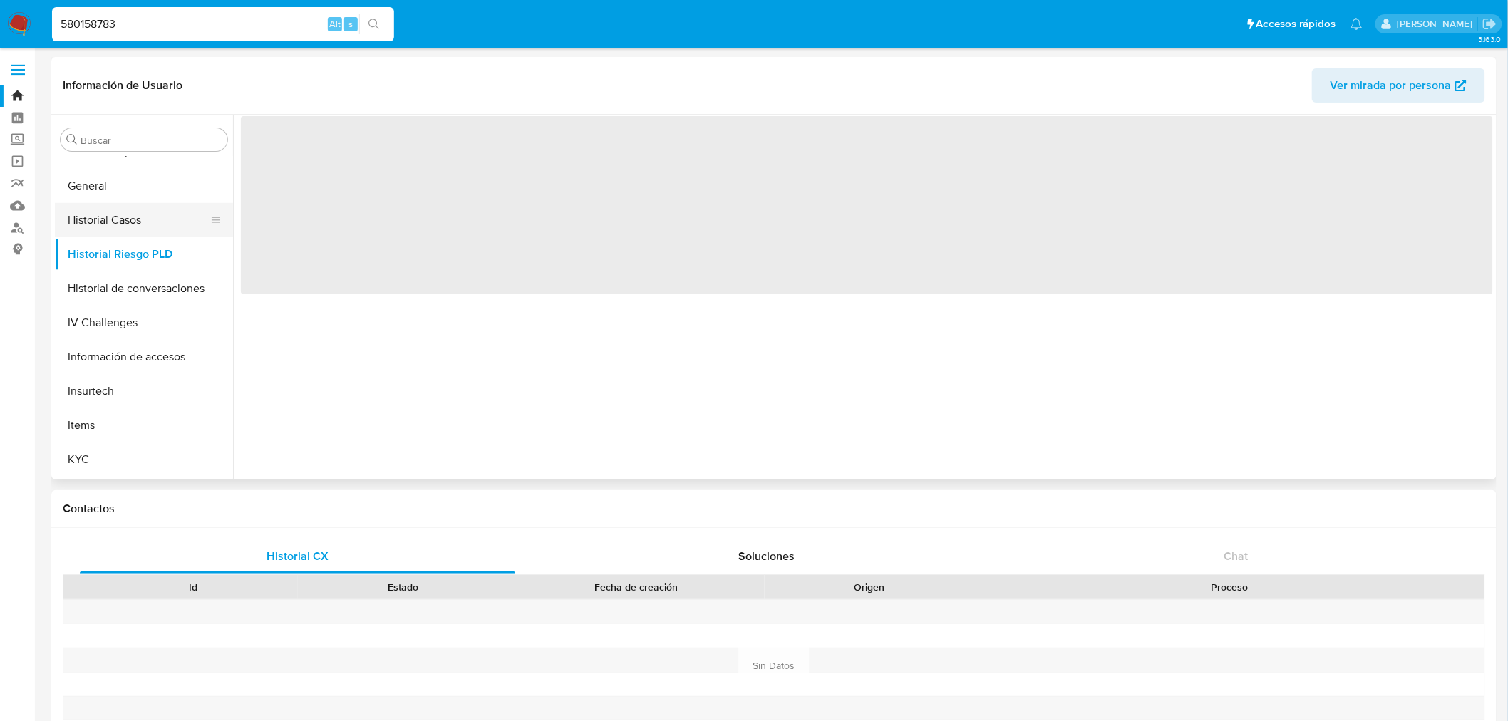
click at [150, 221] on button "Historial Casos" at bounding box center [138, 220] width 167 height 34
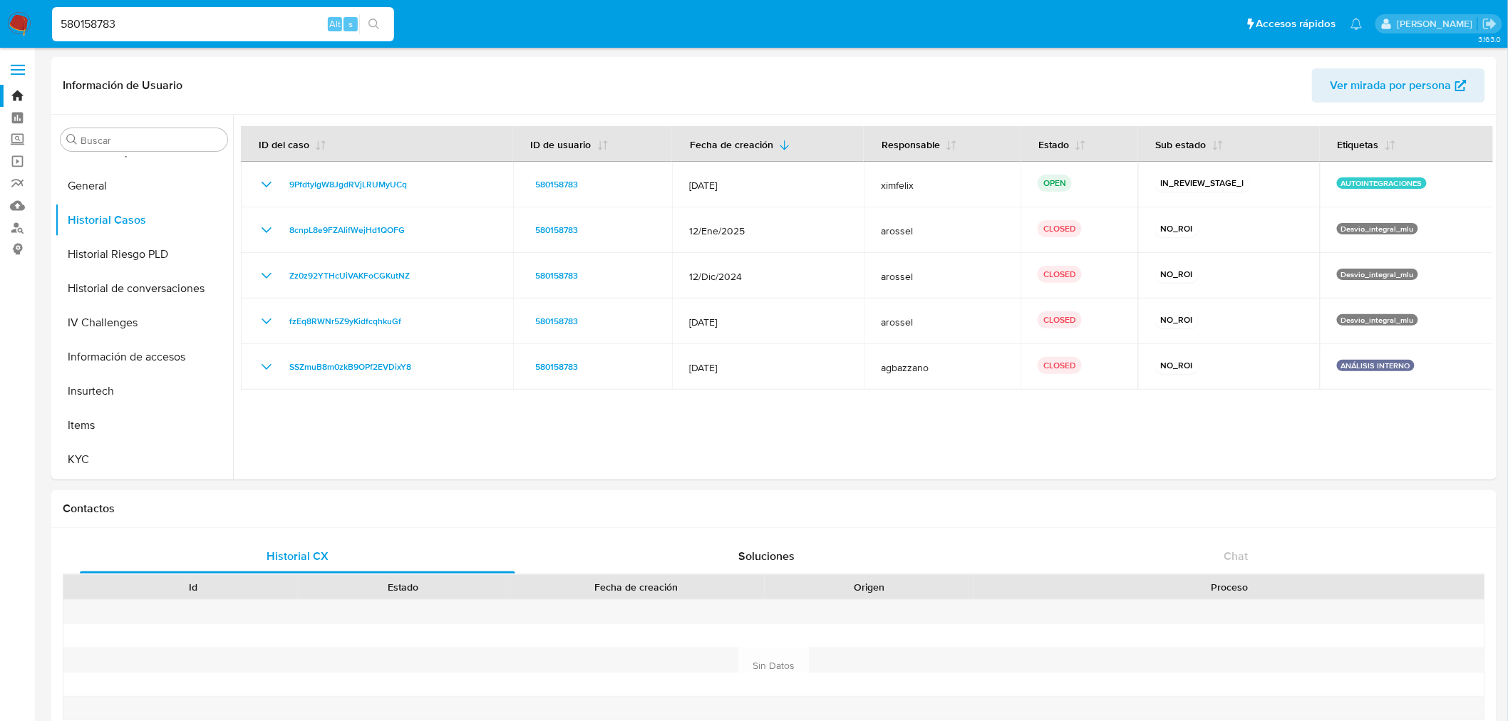
click at [109, 19] on input "580158783" at bounding box center [223, 24] width 342 height 19
paste input "63017771"
type input "63017771"
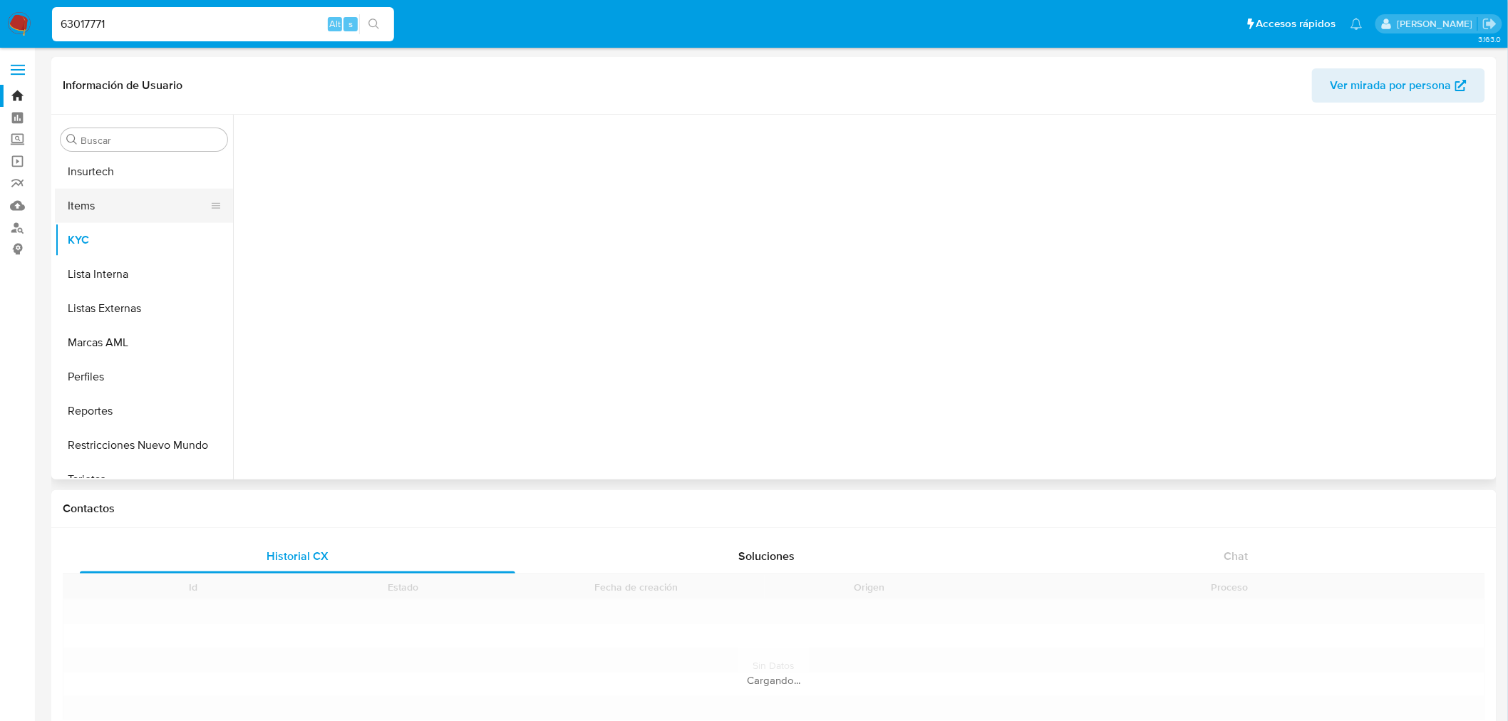
scroll to position [738, 0]
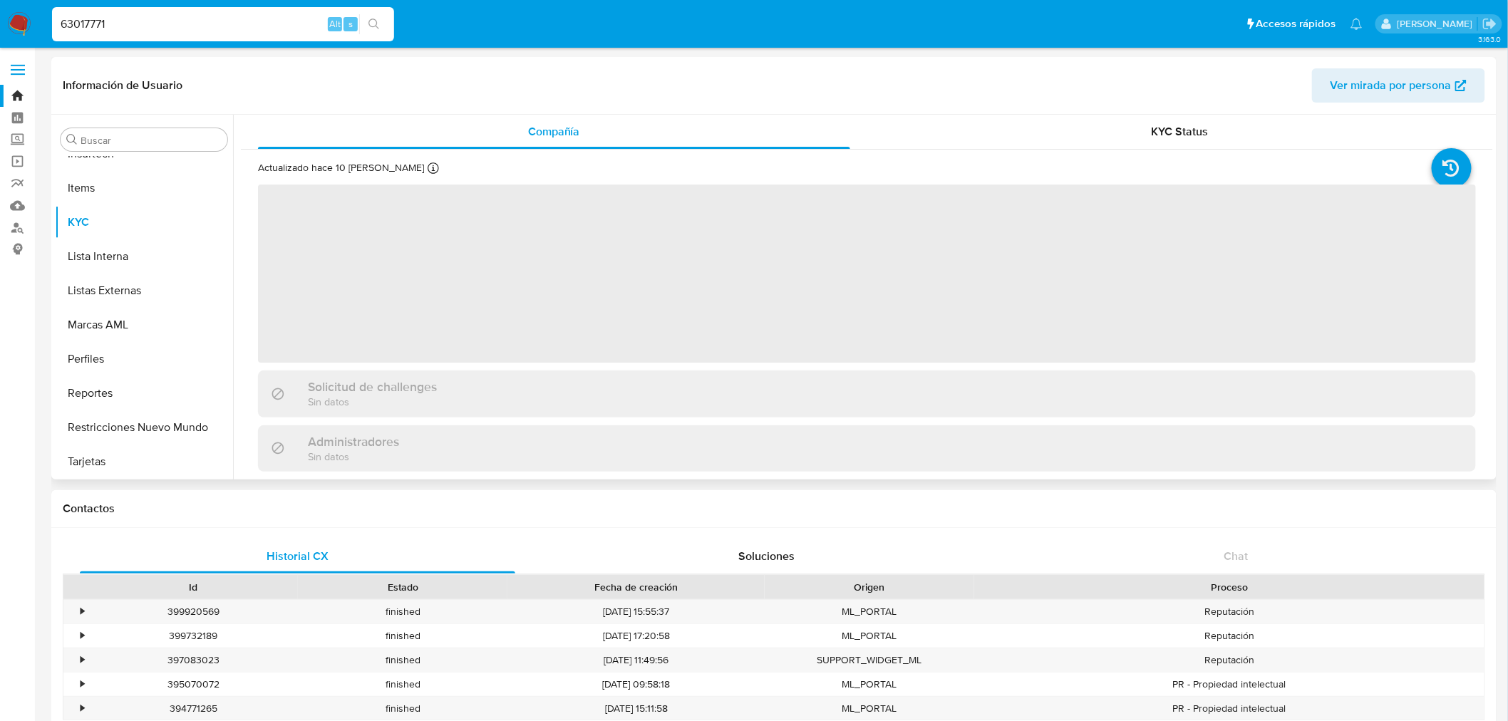
select select "10"
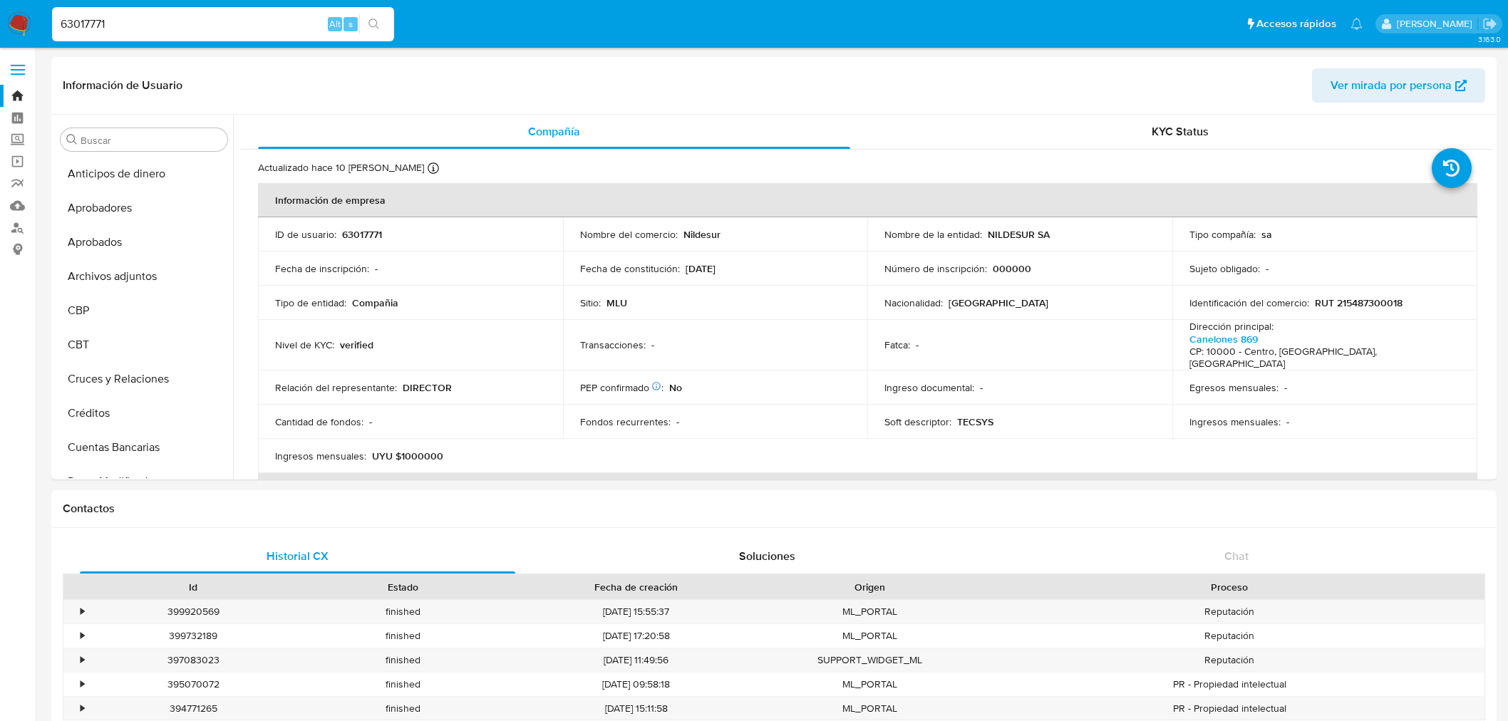
select select "10"
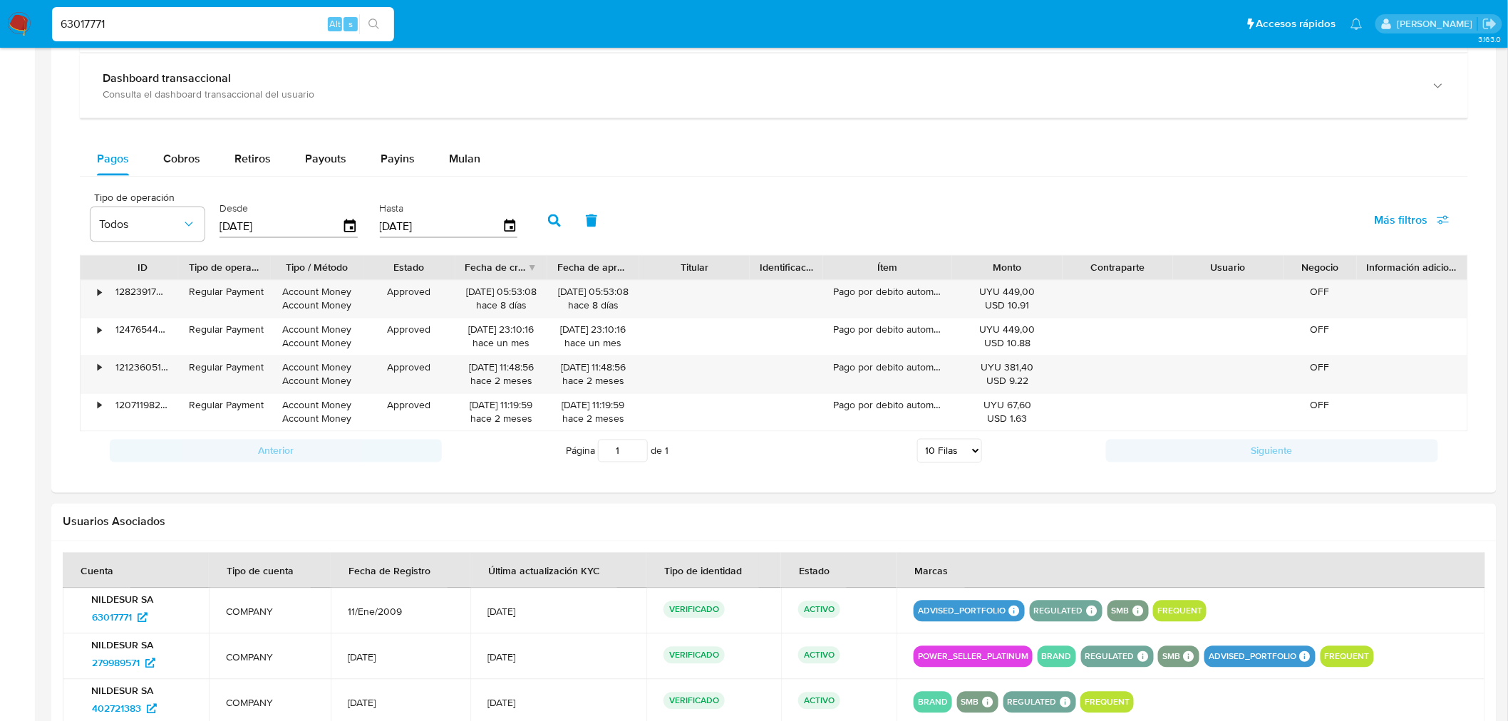
scroll to position [792, 0]
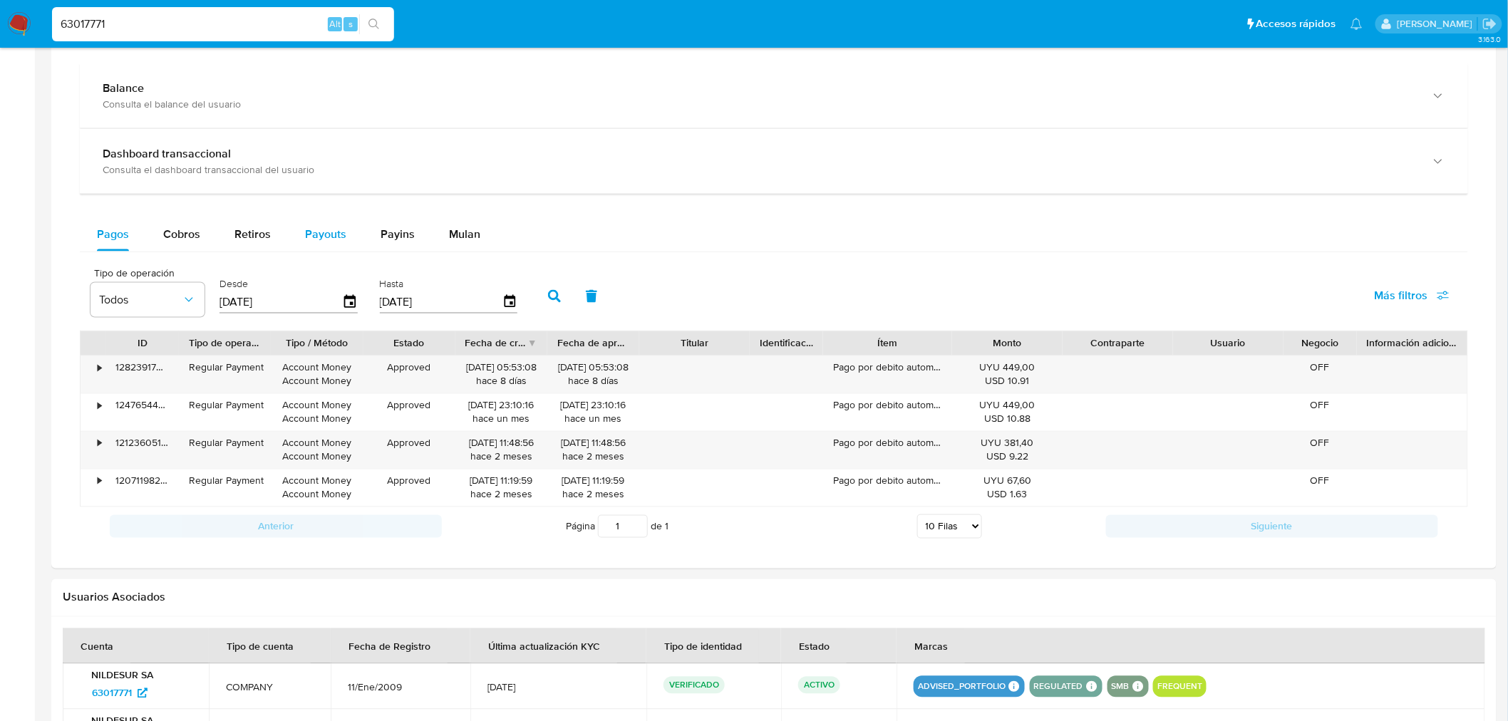
click at [324, 246] on div "Payouts" at bounding box center [325, 234] width 41 height 34
select select "10"
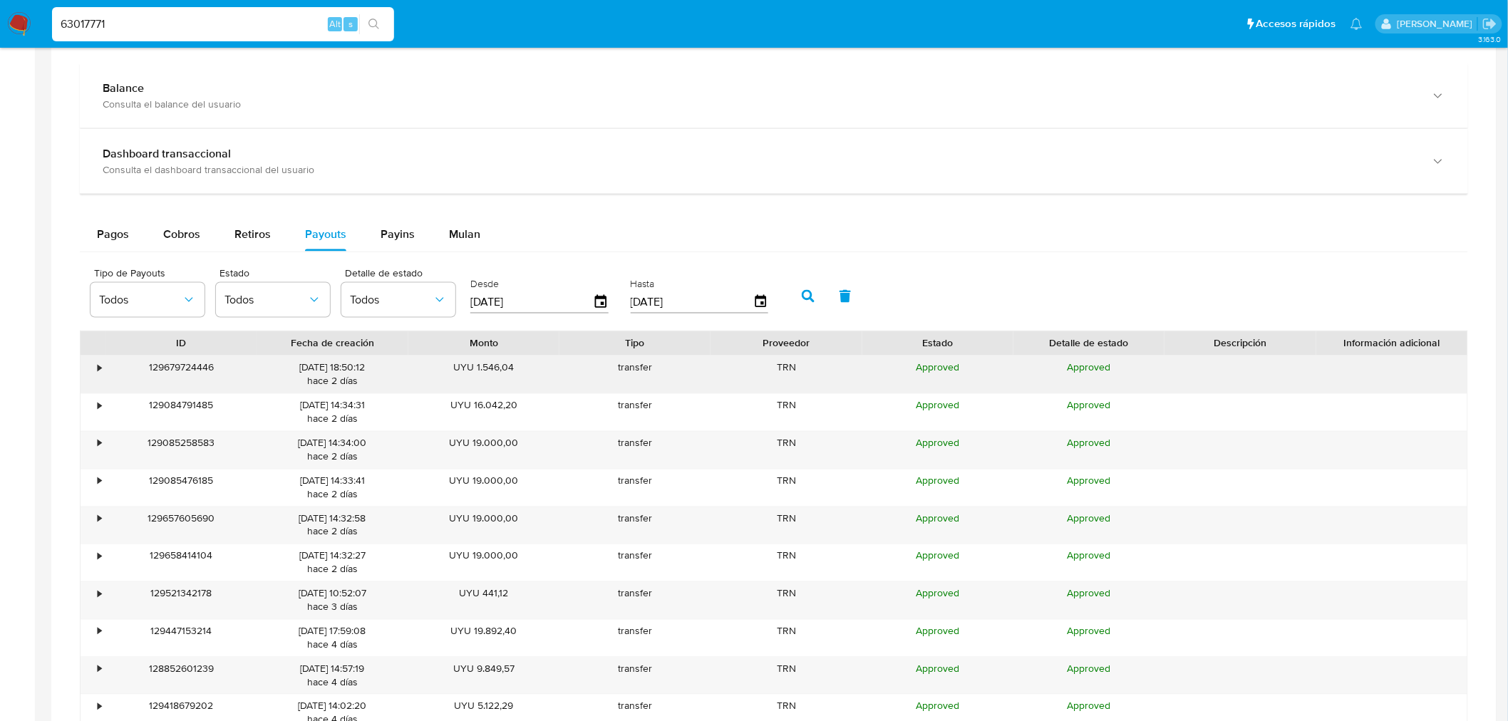
click at [93, 369] on div "•" at bounding box center [93, 374] width 25 height 37
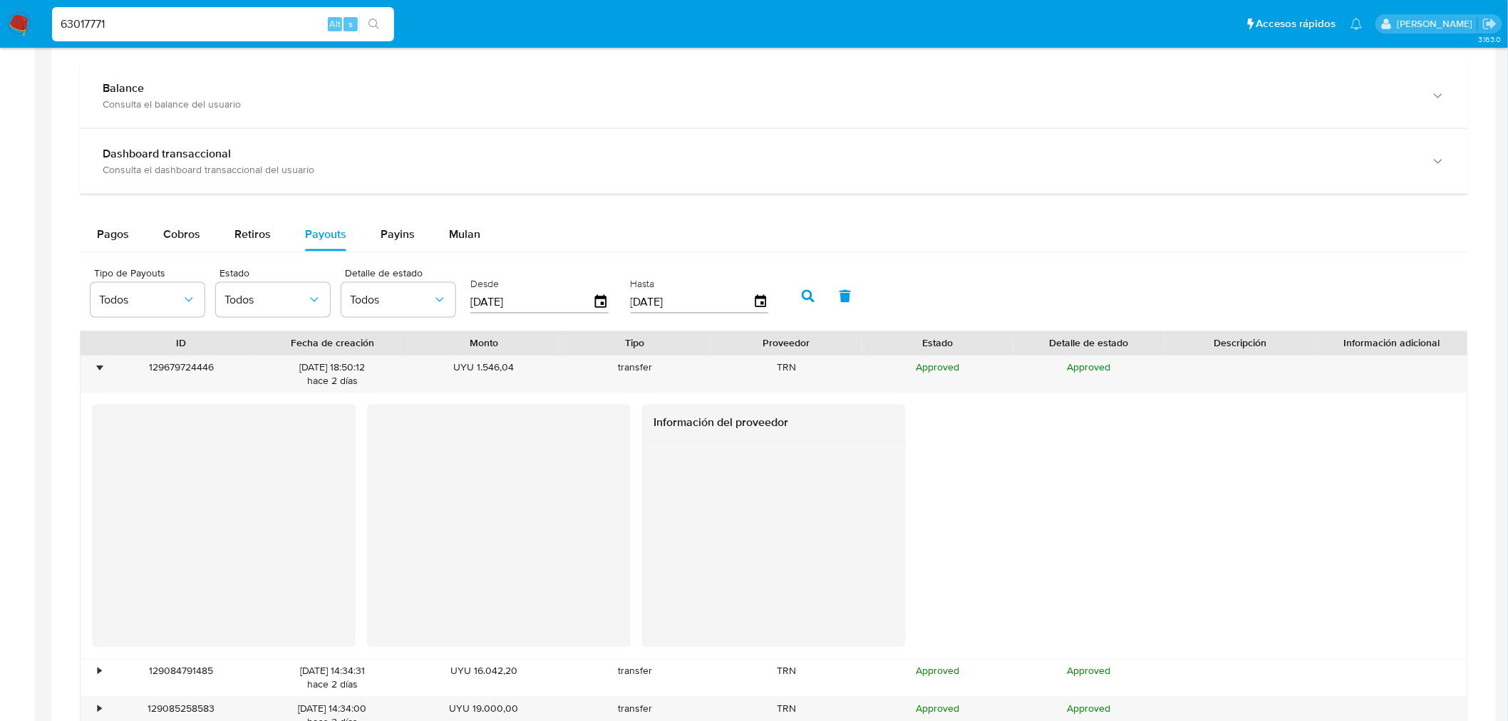
click at [139, 33] on div "63017771 Alt s" at bounding box center [223, 24] width 342 height 34
click at [141, 26] on input "63017771" at bounding box center [223, 24] width 342 height 19
paste input "1641678132"
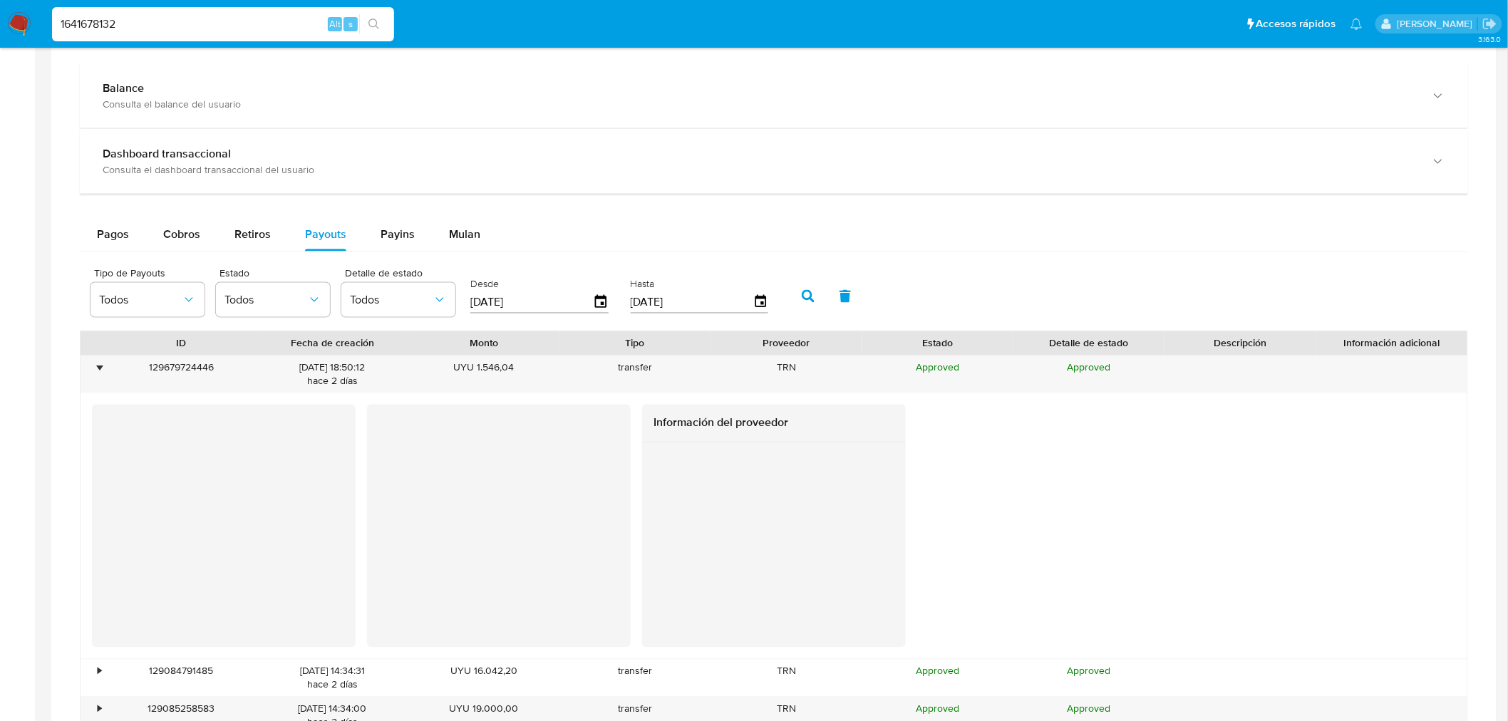
type input "1641678132"
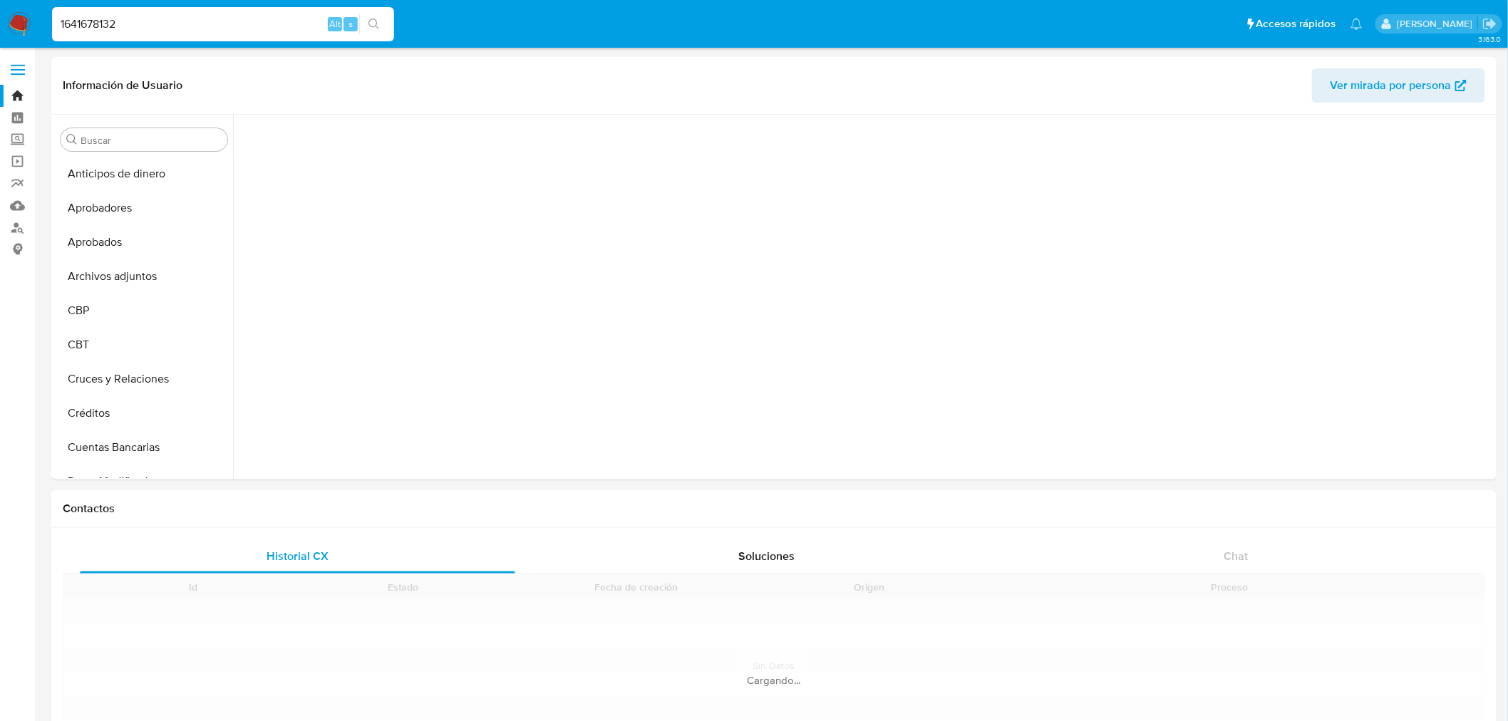
scroll to position [518, 0]
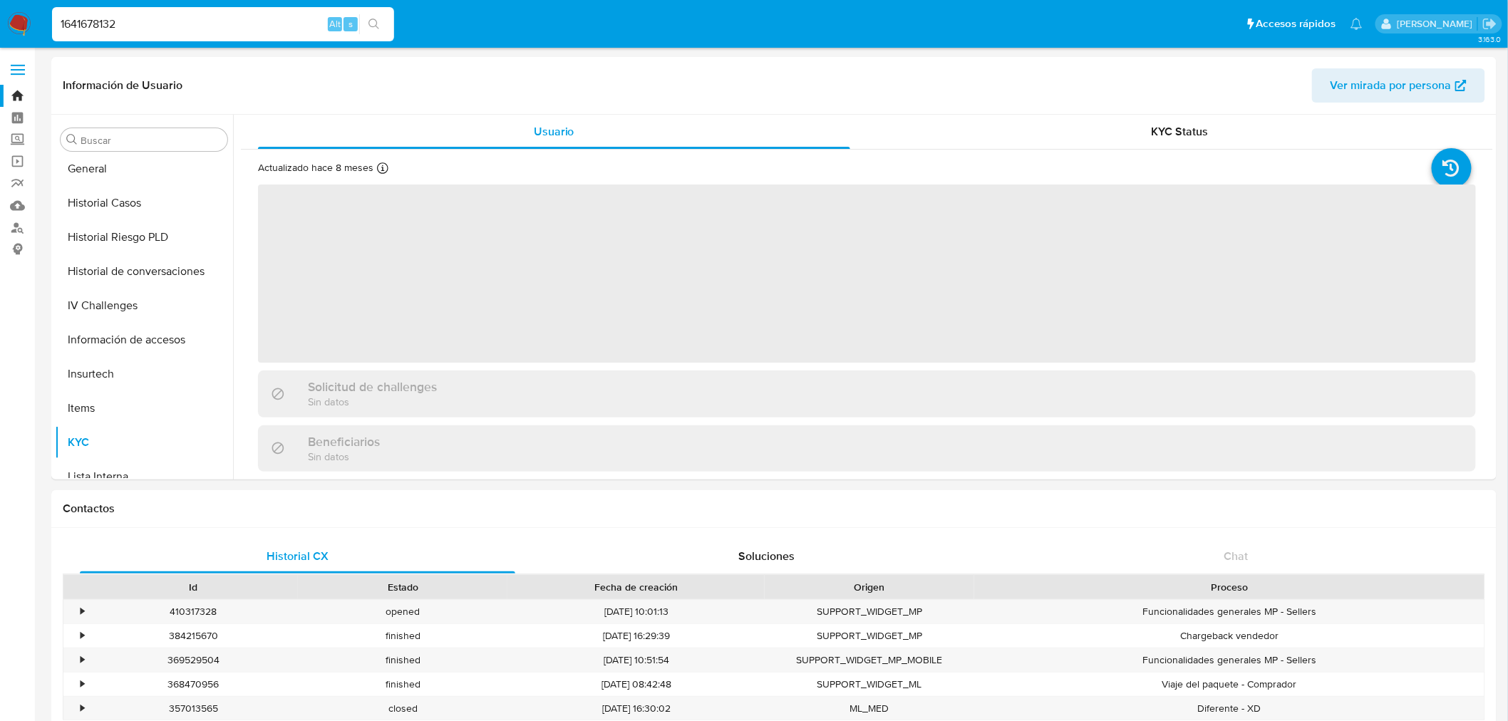
select select "10"
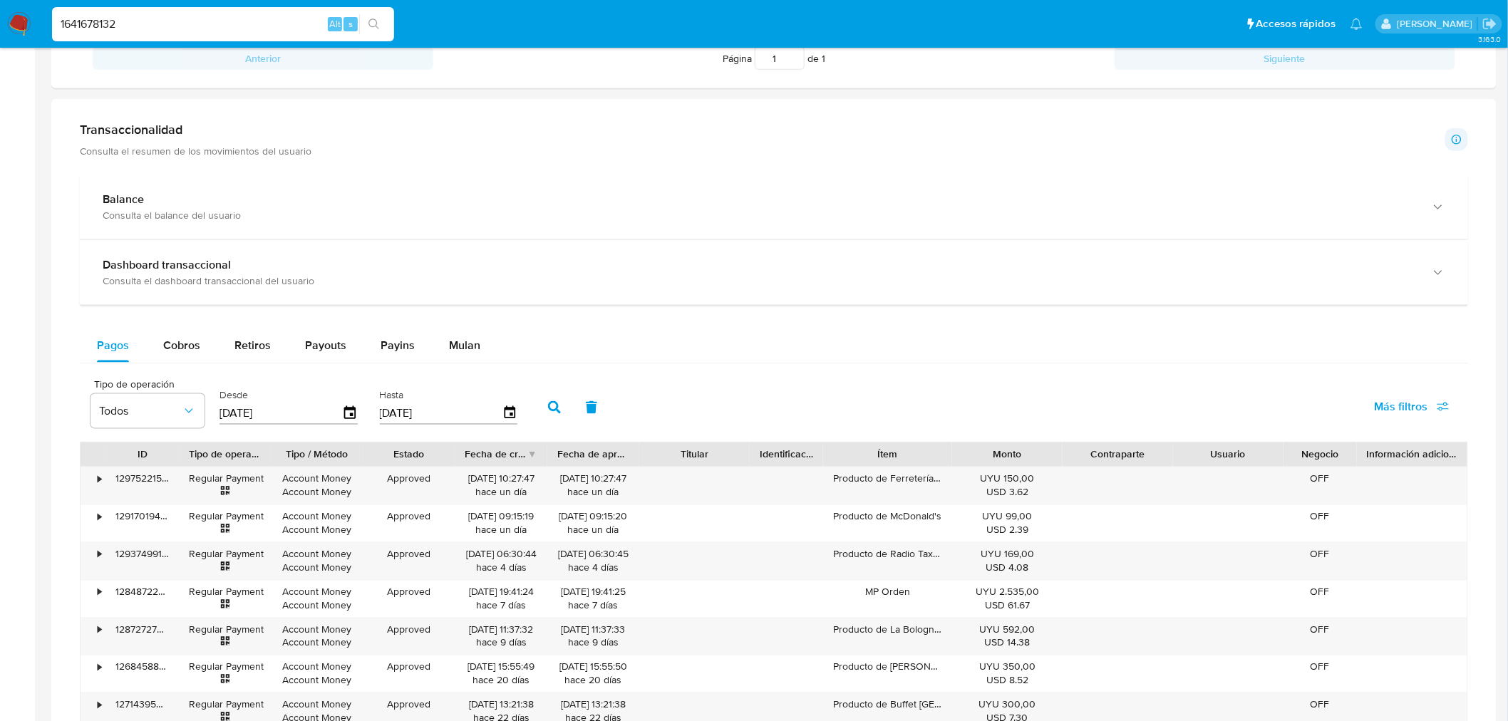
scroll to position [792, 0]
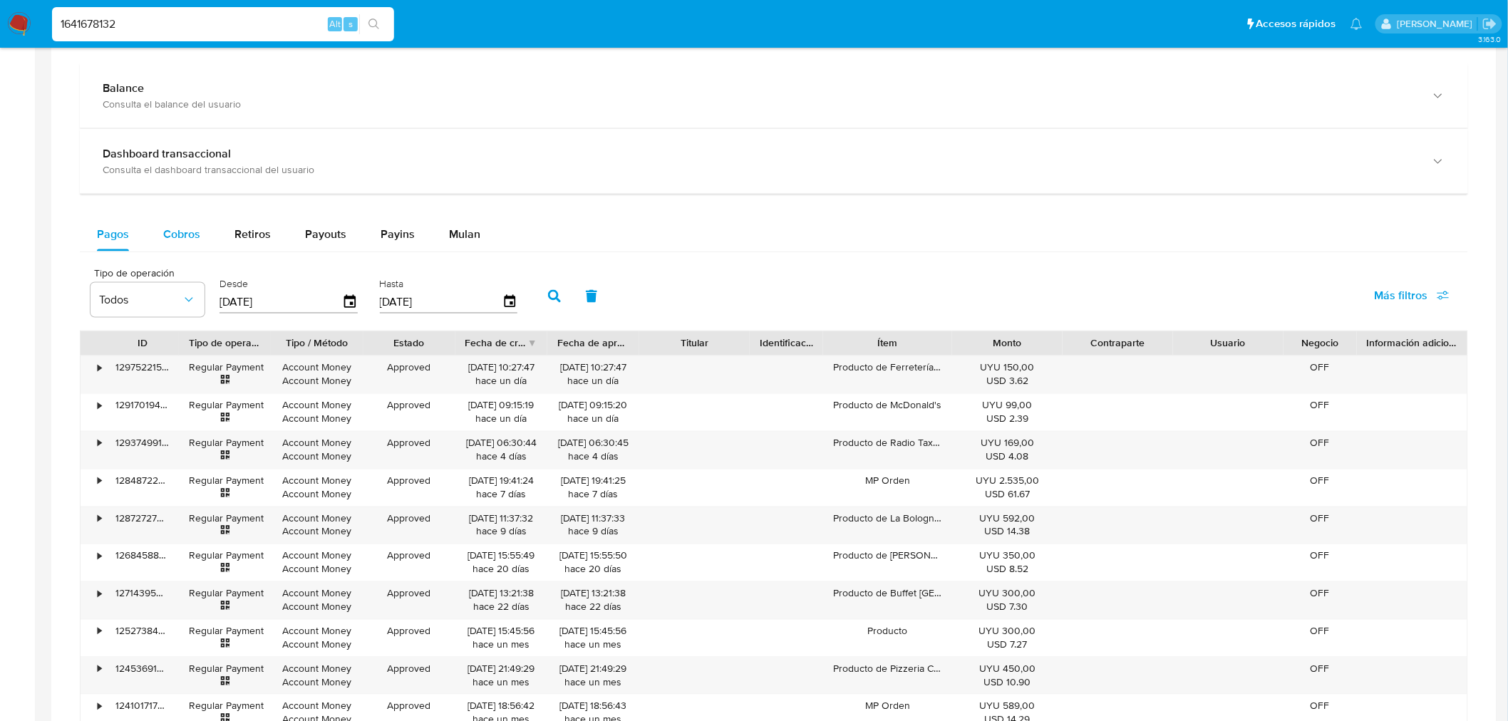
click at [187, 240] on span "Cobros" at bounding box center [181, 234] width 37 height 16
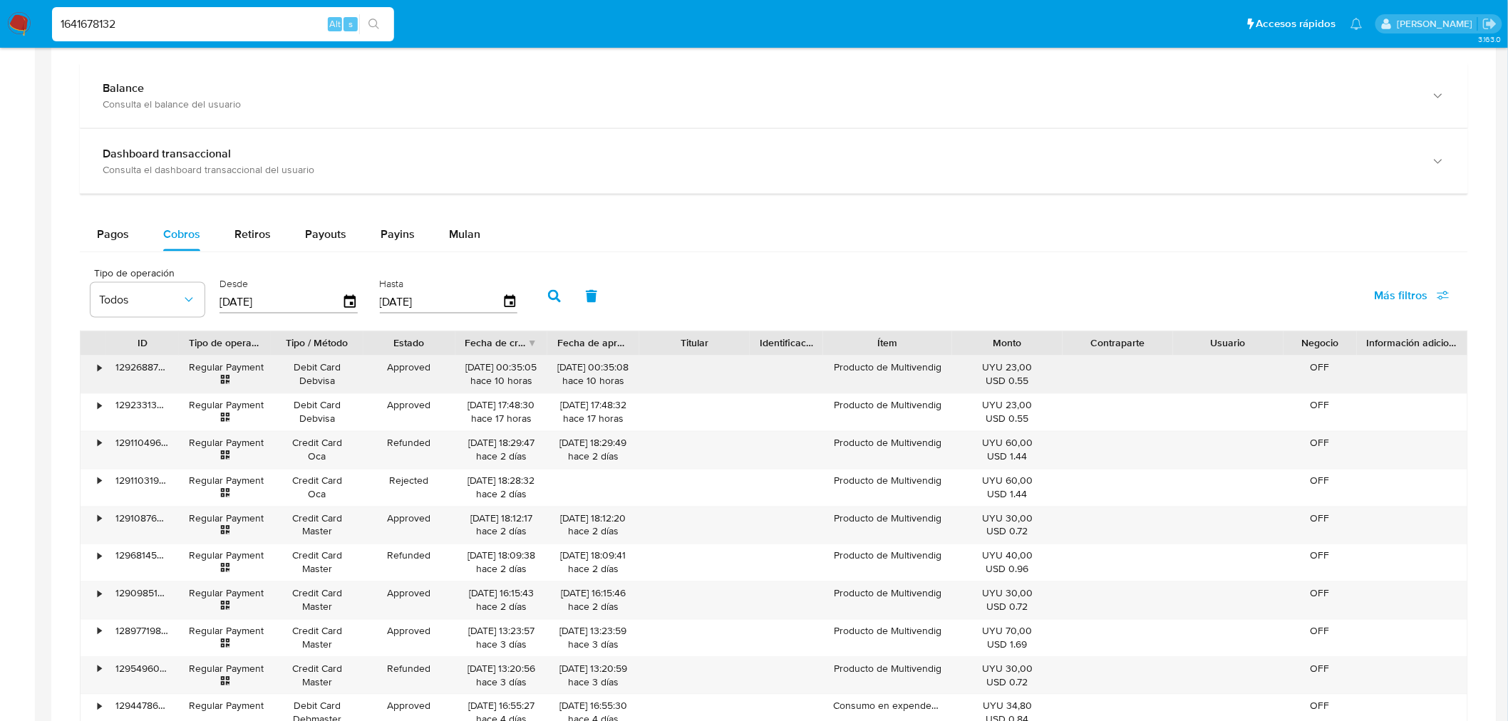
click at [896, 373] on div "Producto de Multivendig" at bounding box center [887, 374] width 129 height 37
click at [902, 366] on div "Producto de Multivendig" at bounding box center [887, 374] width 129 height 37
click at [879, 366] on div "Producto de Multivendig" at bounding box center [887, 374] width 129 height 37
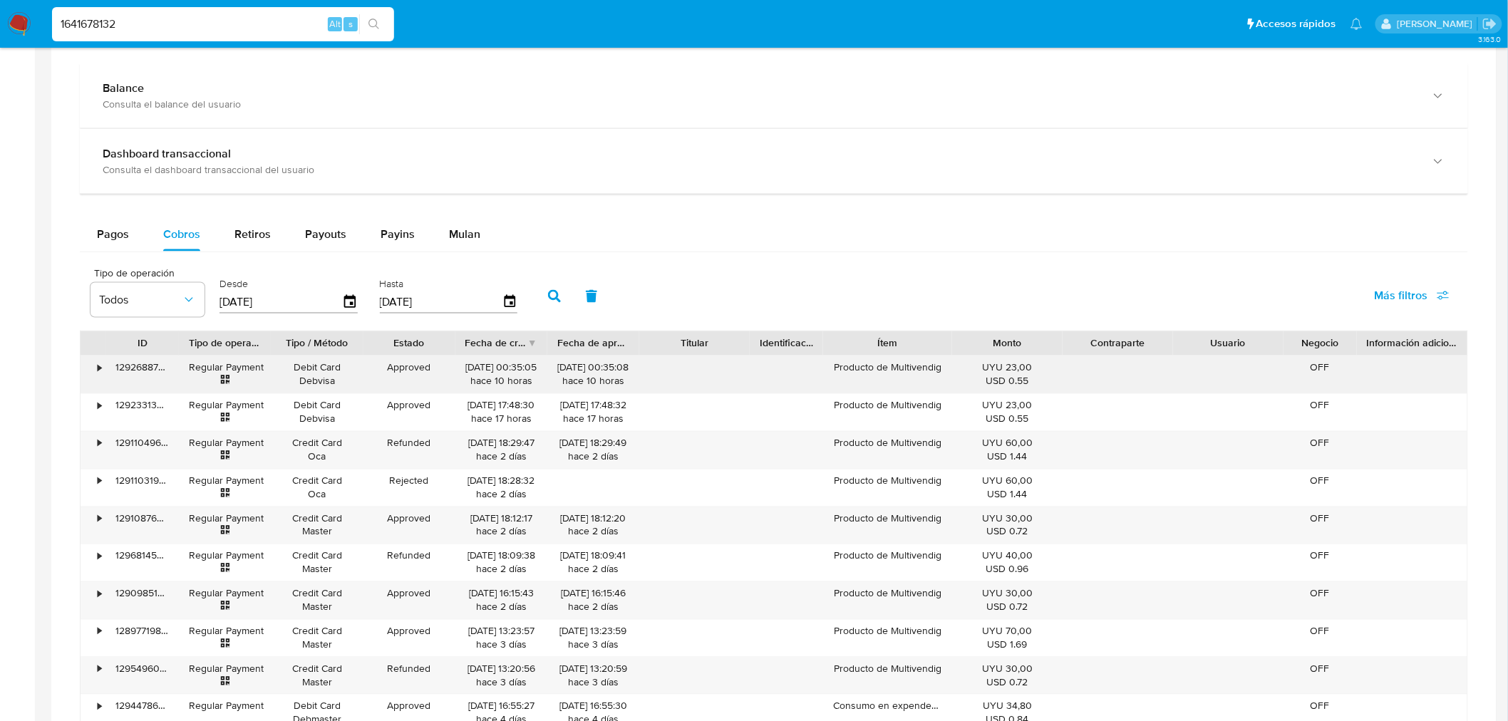
click at [879, 366] on div "Producto de Multivendig" at bounding box center [887, 374] width 129 height 37
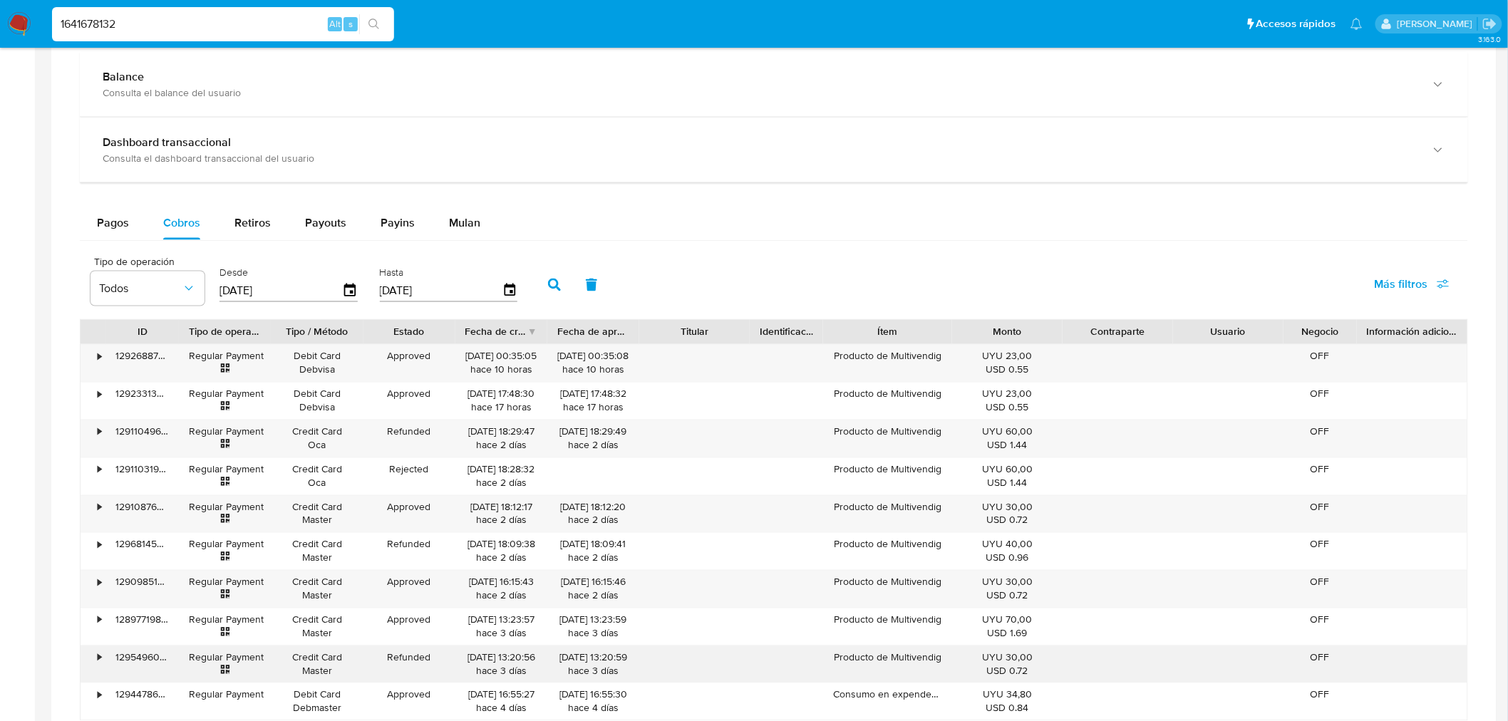
scroll to position [950, 0]
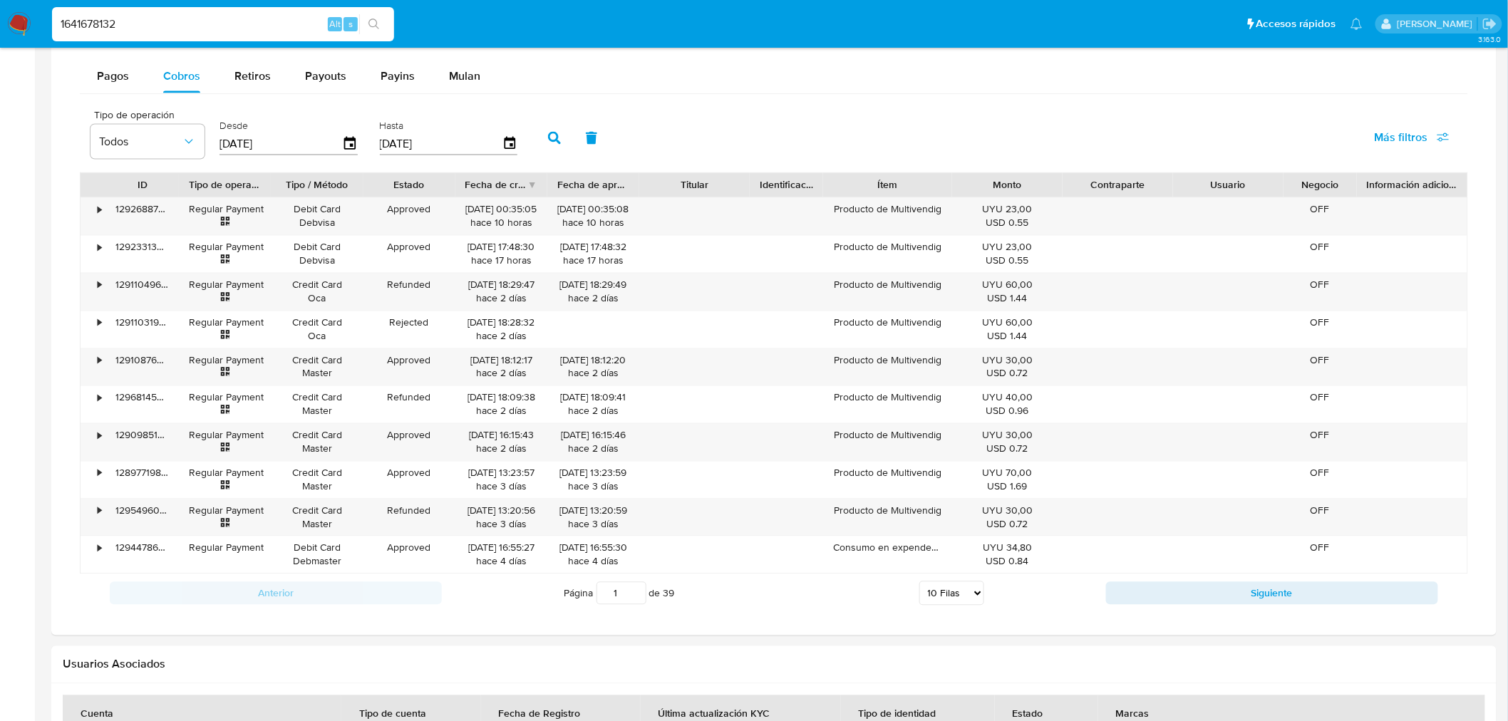
click at [971, 623] on div "Transaccionalidad Consulta el resumen de los movimientos del usuario Informació…" at bounding box center [774, 232] width 1422 height 783
click at [967, 606] on select "5 Filas 10 Filas 20 Filas 25 Filas 50 Filas 100 Filas" at bounding box center [951, 594] width 65 height 24
click at [919, 584] on select "5 Filas 10 Filas 20 Filas 25 Filas 50 Filas 100 Filas" at bounding box center [951, 594] width 65 height 24
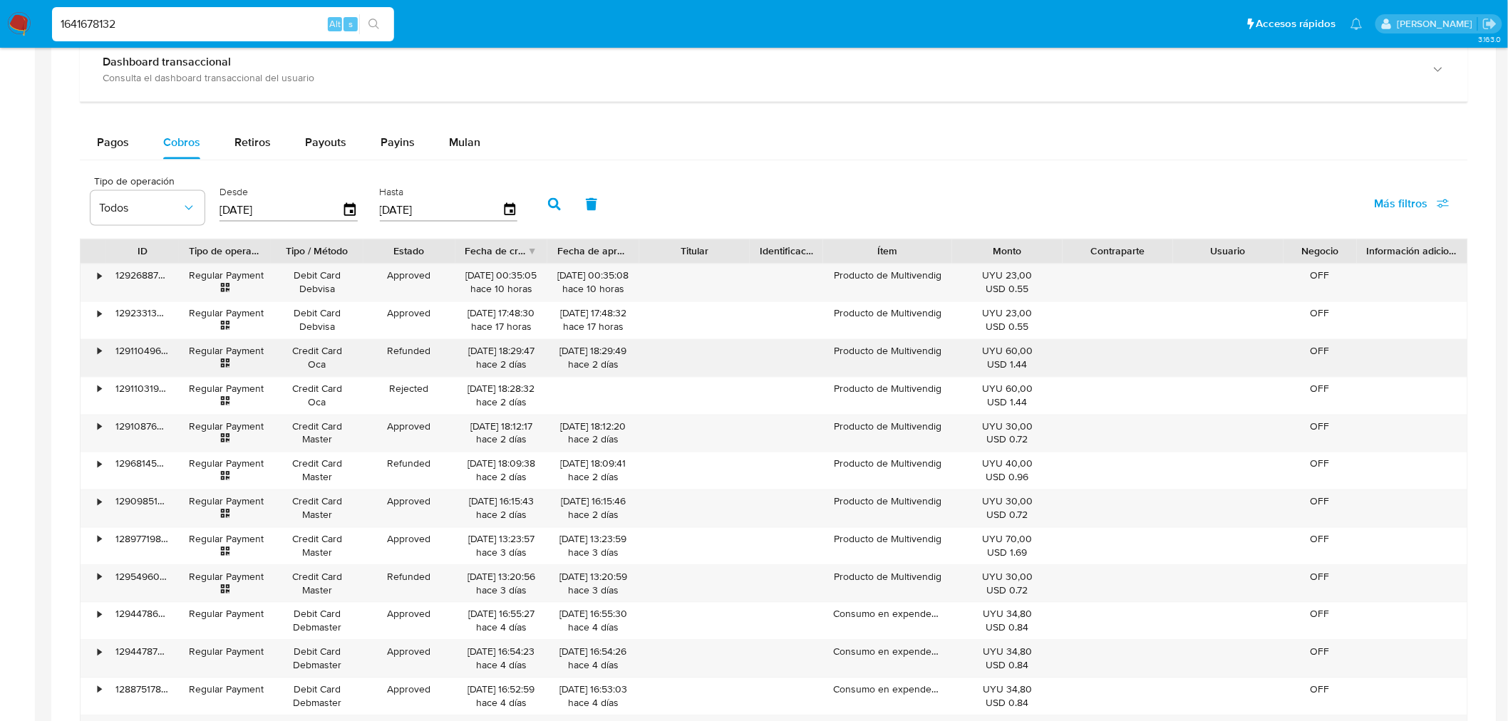
scroll to position [792, 0]
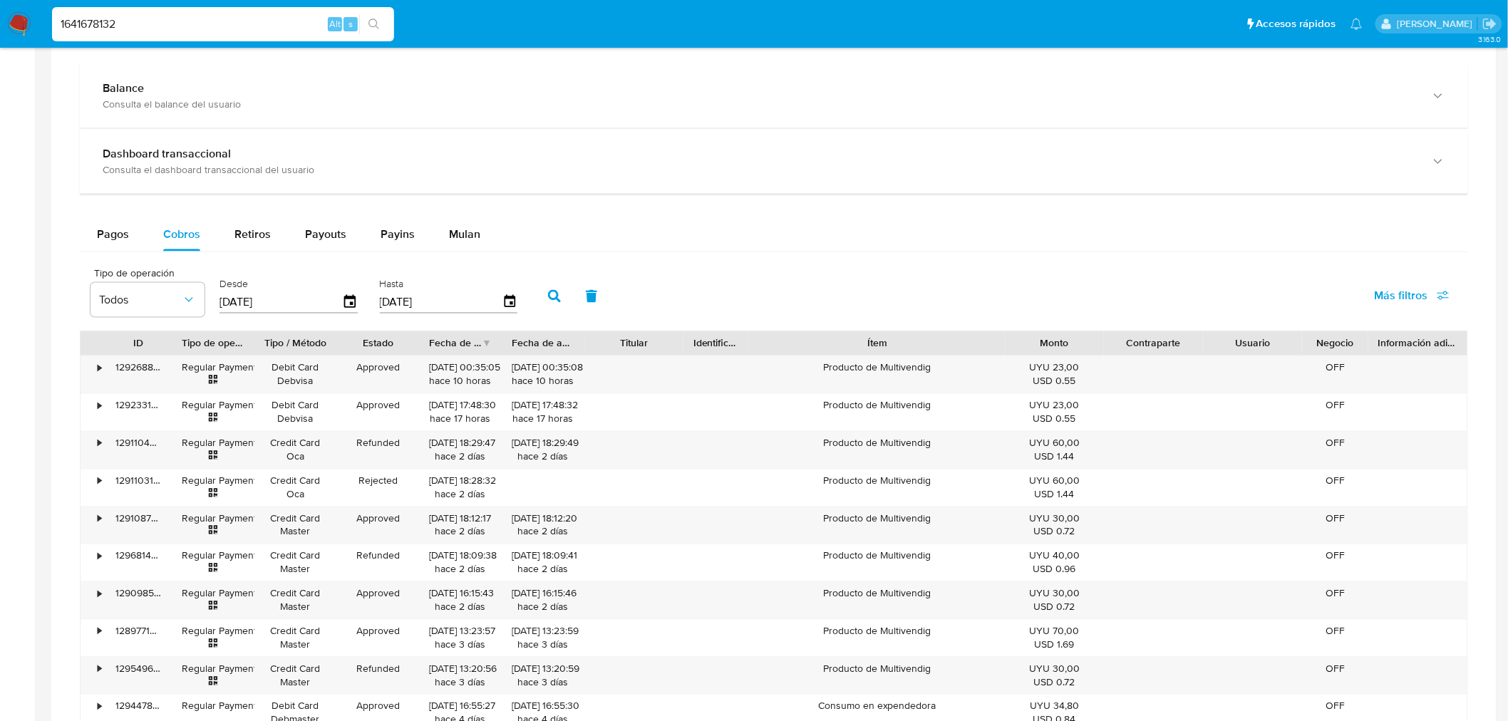
drag, startPoint x: 959, startPoint y: 343, endPoint x: 1086, endPoint y: 352, distance: 127.2
click at [1086, 352] on div "ID Tipo de operación Tipo / Método Estado Fecha de creación Fecha de aprobación…" at bounding box center [774, 343] width 1387 height 24
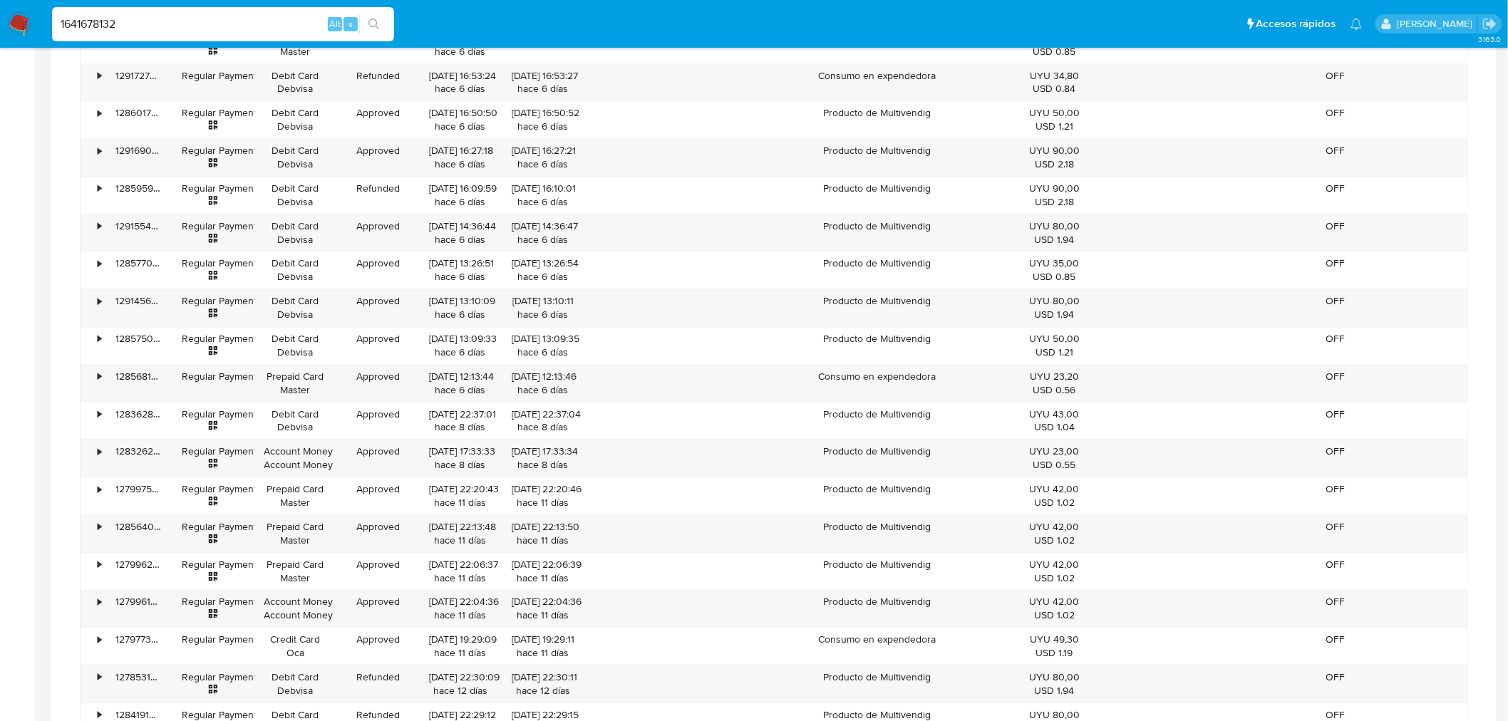
scroll to position [4619, 0]
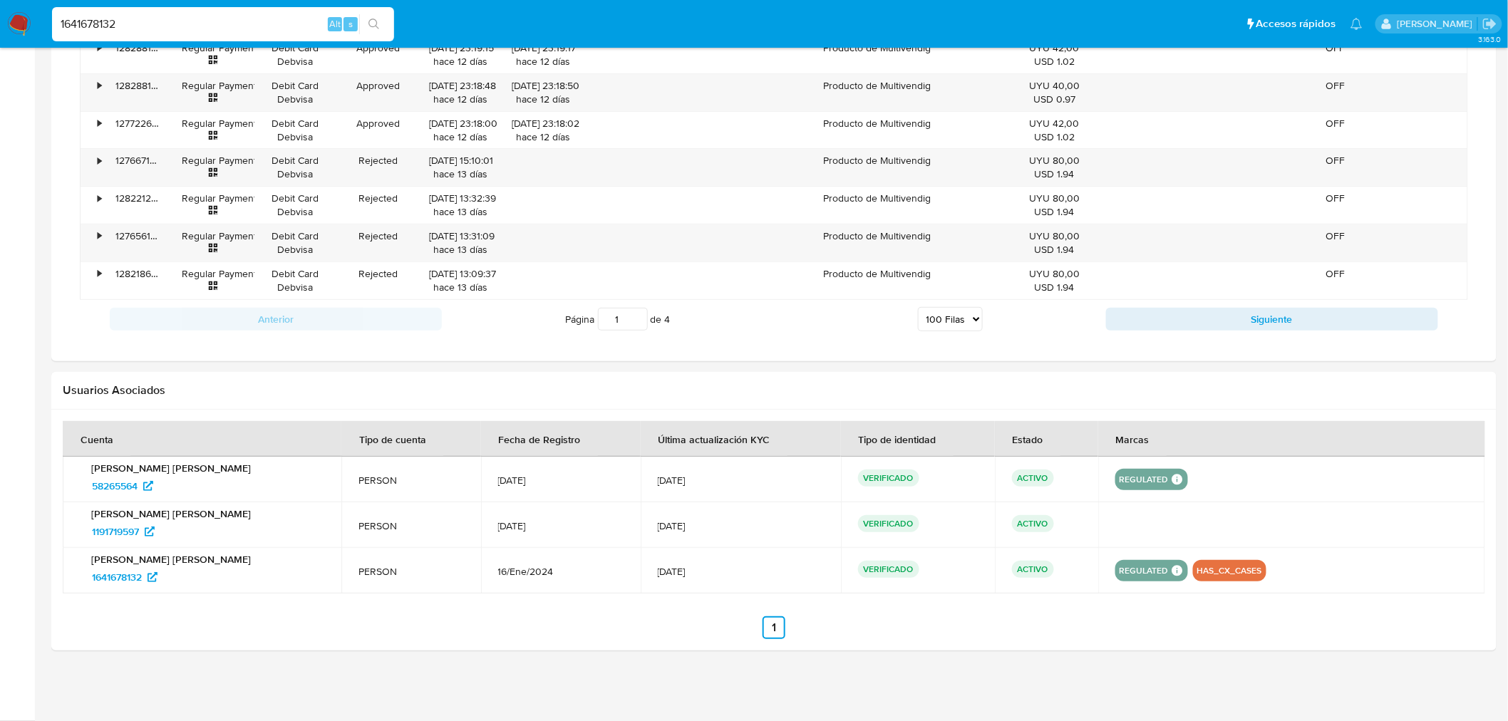
click at [981, 330] on select "5 Filas 10 Filas 20 Filas 25 Filas 50 Filas 100 Filas" at bounding box center [950, 319] width 65 height 24
select select "50"
click at [918, 308] on select "5 Filas 10 Filas 20 Filas 25 Filas 50 Filas 100 Filas" at bounding box center [950, 319] width 65 height 24
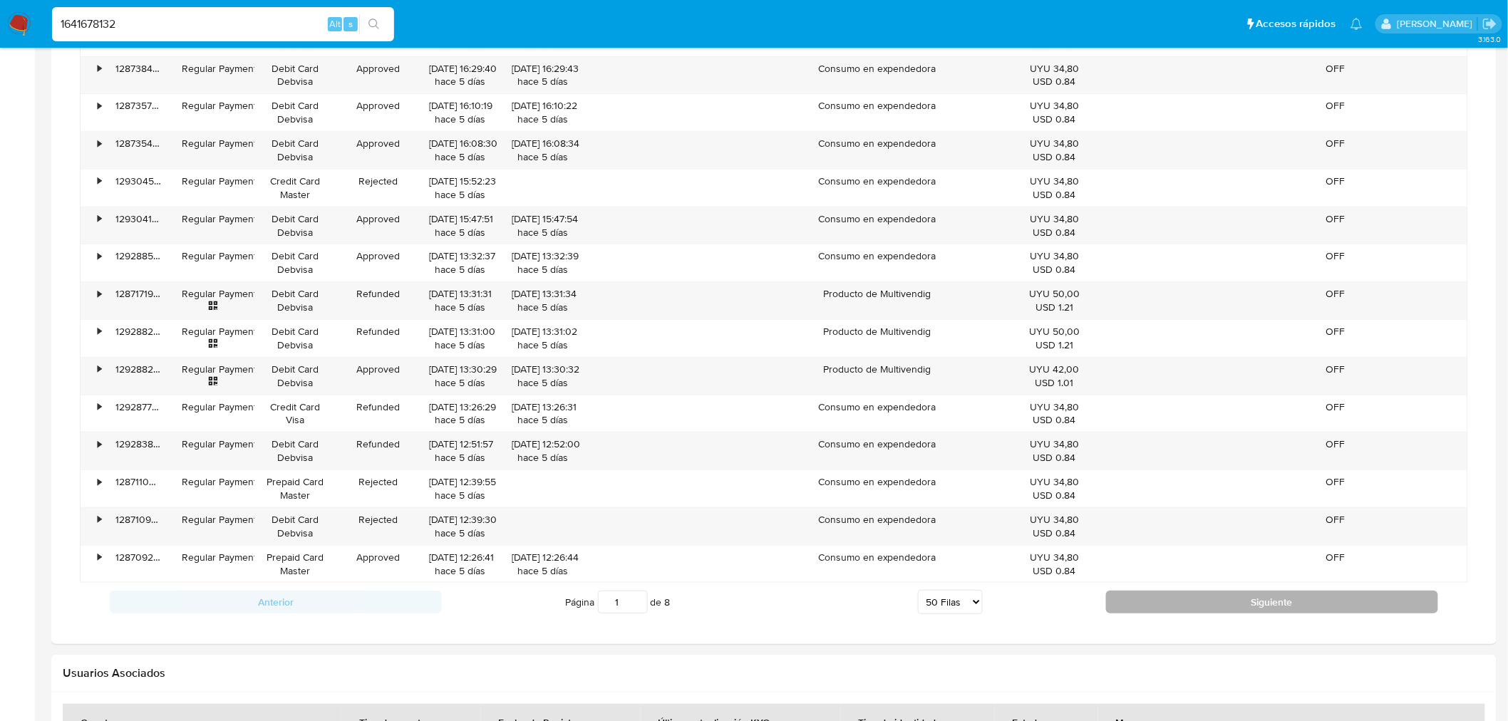
scroll to position [2417, 0]
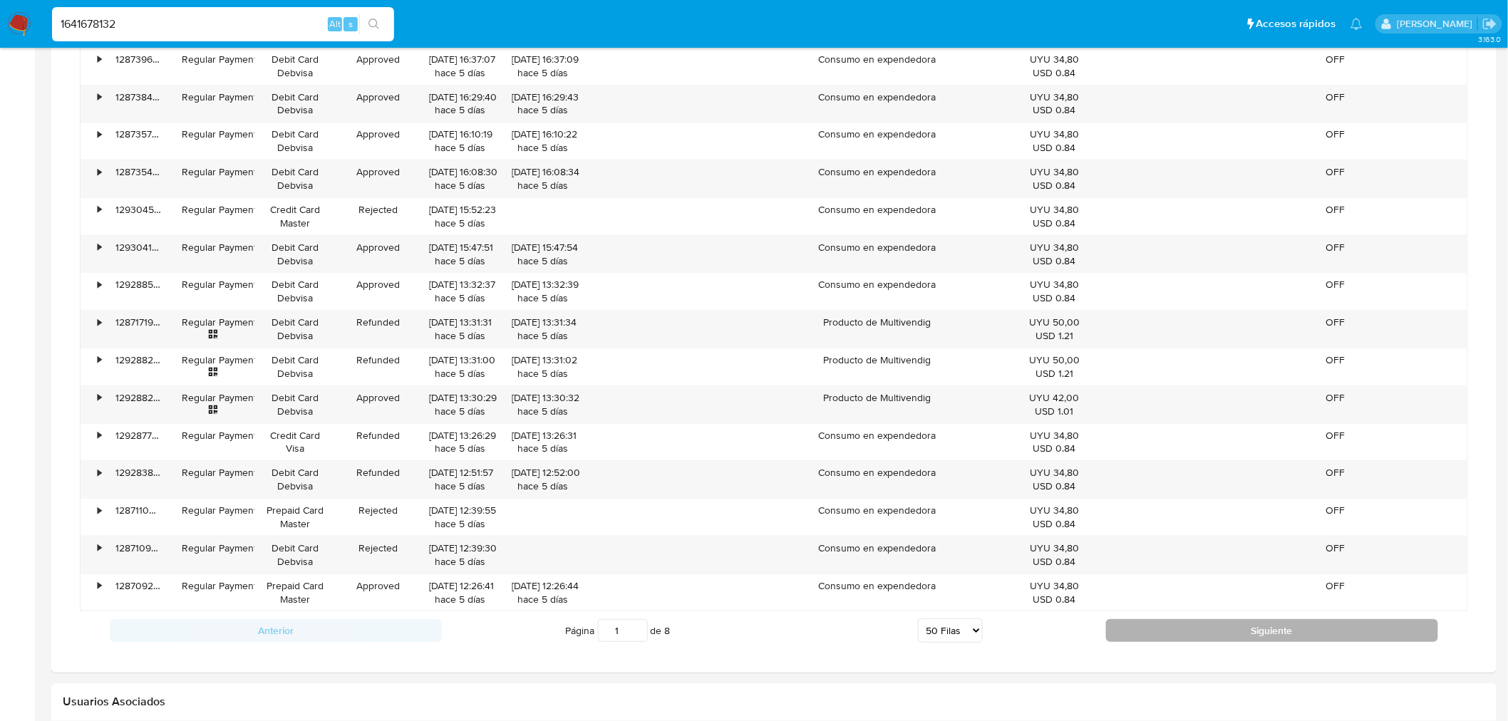
click at [1296, 642] on button "Siguiente" at bounding box center [1272, 630] width 332 height 23
type input "2"
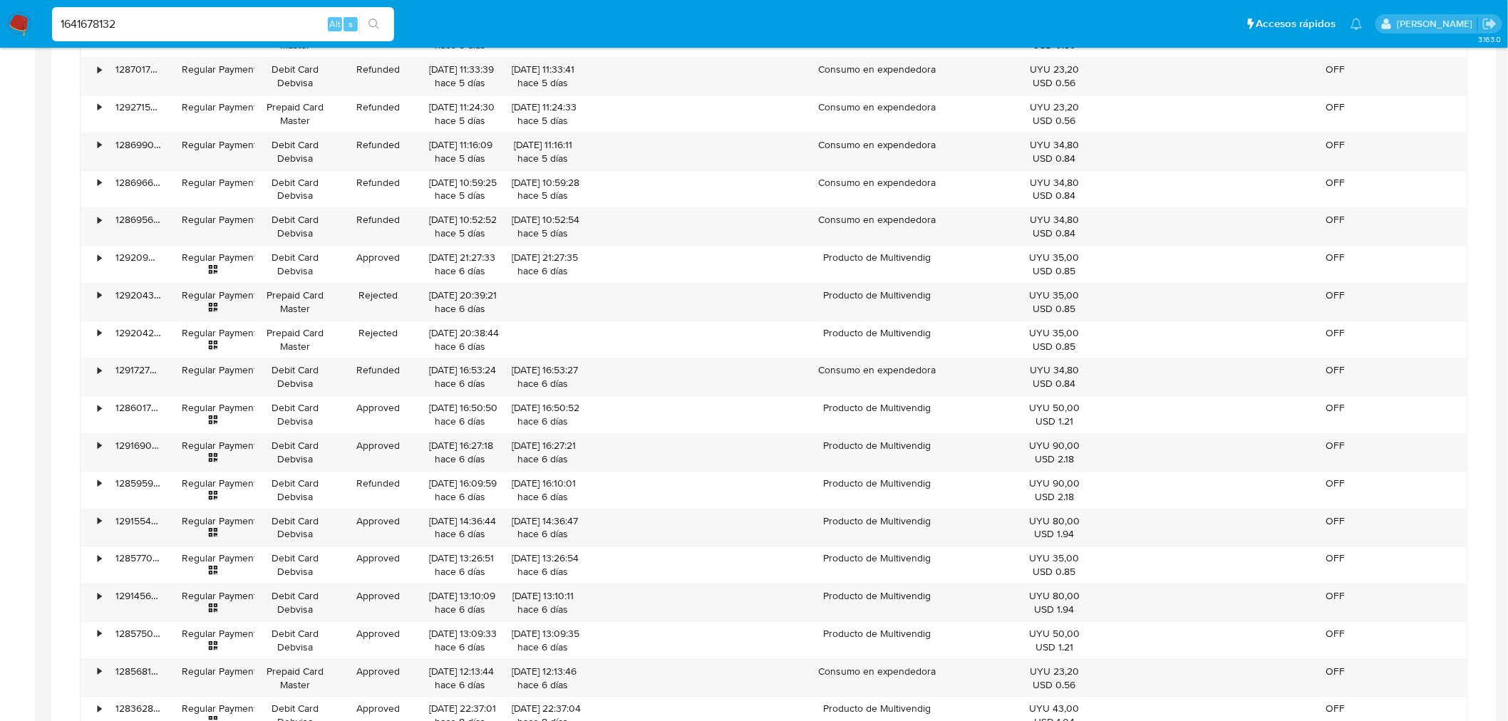
scroll to position [913, 0]
